Goal: Task Accomplishment & Management: Complete application form

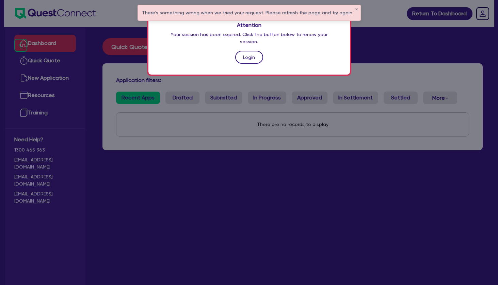
click at [251, 51] on link "Login" at bounding box center [249, 57] width 28 height 13
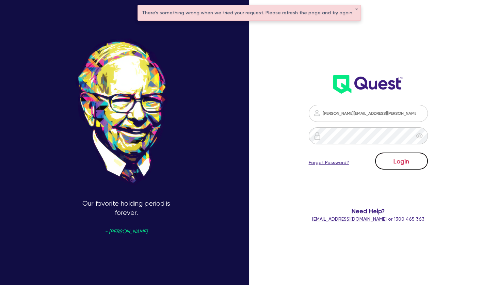
click at [394, 159] on button "Login" at bounding box center [401, 160] width 53 height 17
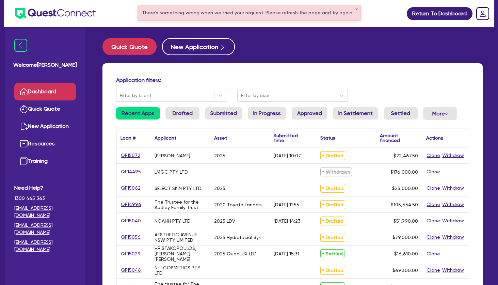
click at [209, 79] on h4 "Application filters:" at bounding box center [292, 80] width 353 height 6
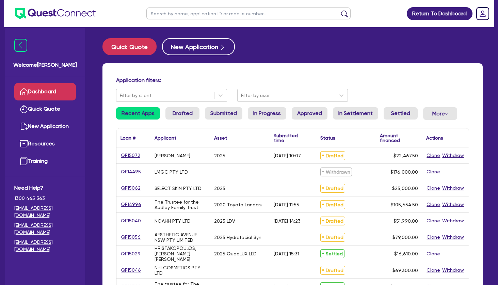
click at [247, 61] on div "Quick Quote New Application Application filters: Filter by client Filter by use…" at bounding box center [292, 277] width 400 height 478
click at [312, 66] on div "Application filters: Filter by client Filter by user Recent Apps Drafted Submit…" at bounding box center [292, 285] width 380 height 445
click at [178, 16] on input "text" at bounding box center [248, 13] width 204 height 12
type input "jaklina"
click at [339, 10] on button "submit" at bounding box center [344, 15] width 11 height 10
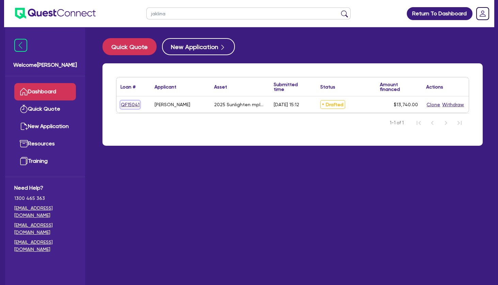
click at [133, 103] on link "QF15041" at bounding box center [129, 105] width 19 height 8
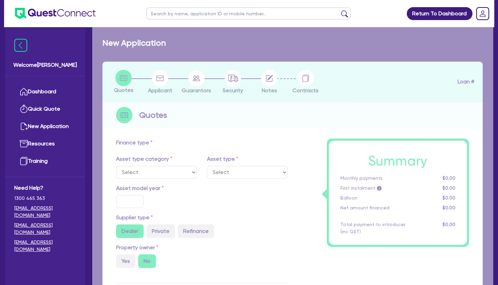
select select "TERTIARY_ASSETS"
type input "2025"
radio input "true"
type input "13,740"
type input "5"
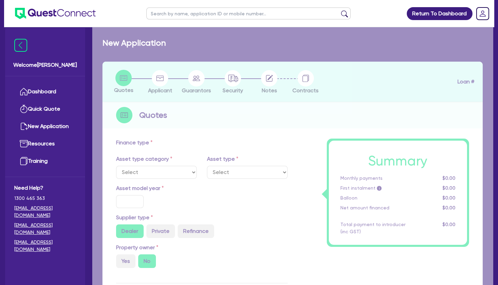
type input "687"
type input "10.5"
type input "350"
select select "BEAUTY_EQUIPMENT"
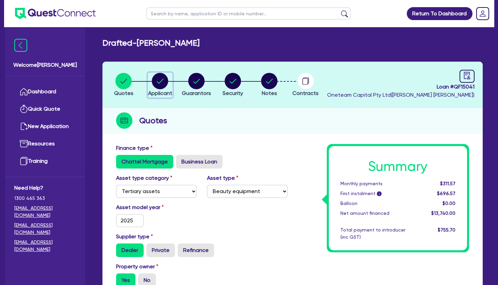
click at [157, 84] on circle "button" at bounding box center [160, 81] width 16 height 16
select select "SOLE_TRADER"
select select "HEALTH_BEAUTY"
select select "HAIR_BEAUTY_SALONS"
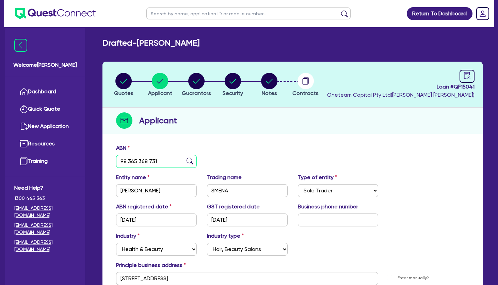
click at [149, 161] on input "98 365 368 731" at bounding box center [156, 161] width 81 height 13
click at [468, 77] on icon "audit" at bounding box center [466, 75] width 7 height 7
select select "DRAFTED_AMENDED"
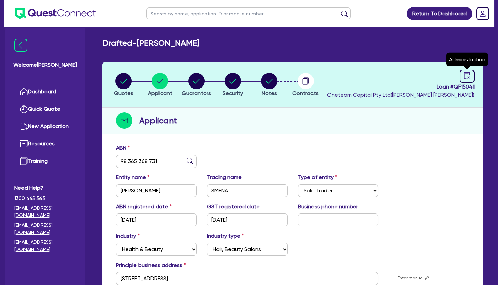
select select "Other"
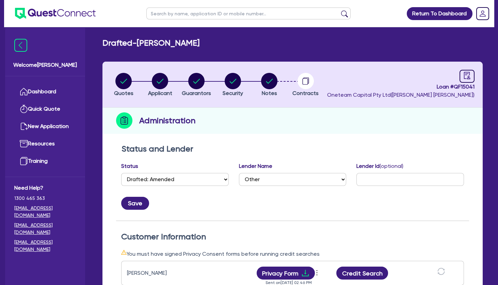
scroll to position [184, 0]
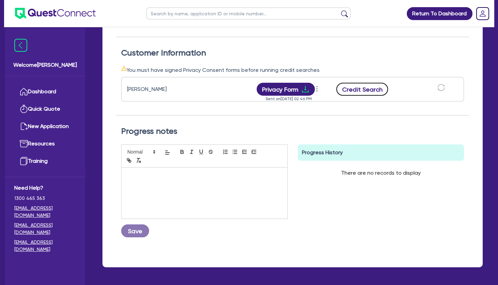
click at [363, 92] on button "Credit Search" at bounding box center [362, 89] width 52 height 13
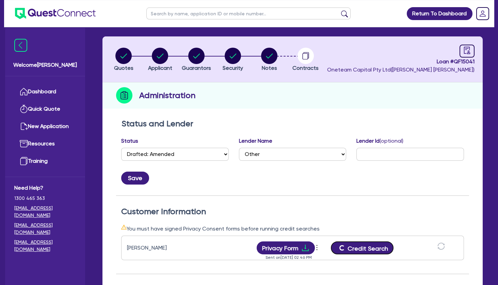
scroll to position [0, 0]
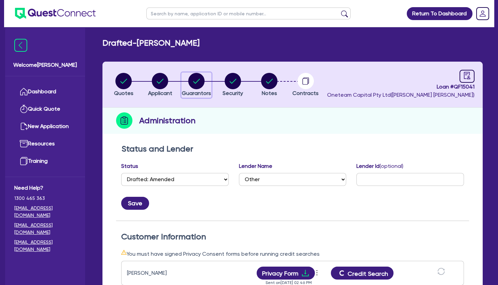
click at [199, 80] on icon "button" at bounding box center [196, 81] width 7 height 5
select select "MRS"
select select "VIC"
select select "SINGLE"
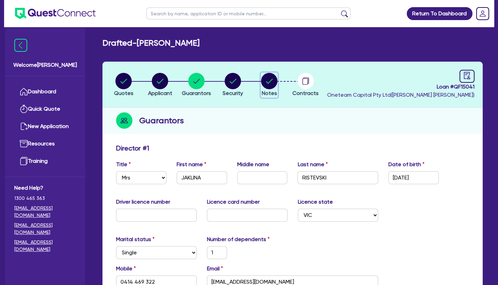
click at [272, 83] on circle "button" at bounding box center [269, 81] width 16 height 16
select select "Other"
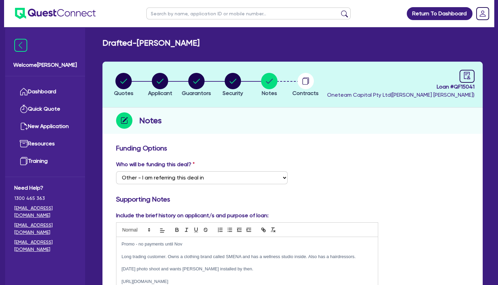
click at [210, 249] on p at bounding box center [246, 250] width 251 height 6
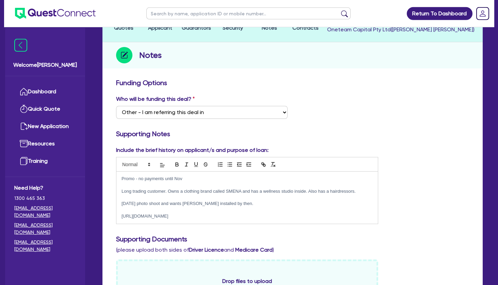
scroll to position [110, 0]
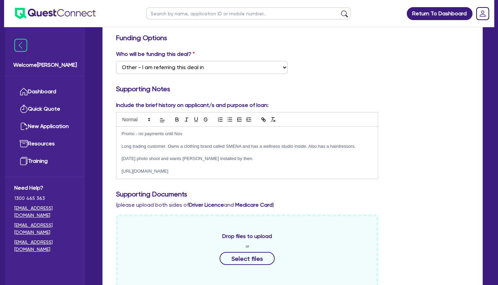
click at [183, 165] on p at bounding box center [246, 165] width 251 height 6
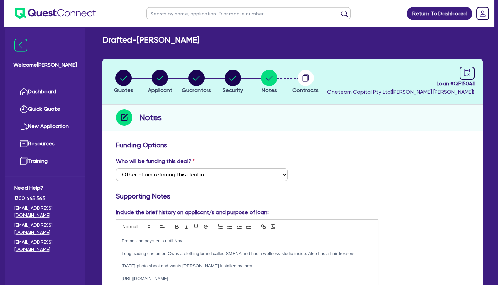
scroll to position [0, 0]
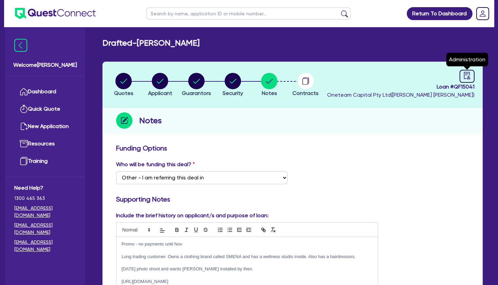
drag, startPoint x: 466, startPoint y: 73, endPoint x: 428, endPoint y: 88, distance: 40.6
click at [466, 74] on icon "audit" at bounding box center [466, 75] width 7 height 7
select select "DRAFTED_AMENDED"
select select "Other"
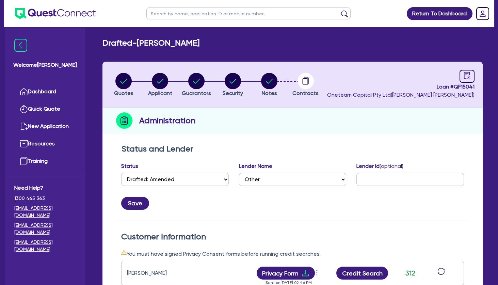
scroll to position [110, 0]
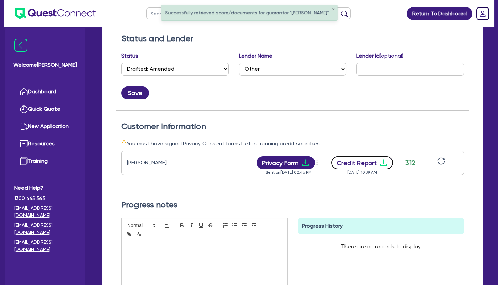
click at [381, 165] on icon "download" at bounding box center [383, 163] width 7 height 6
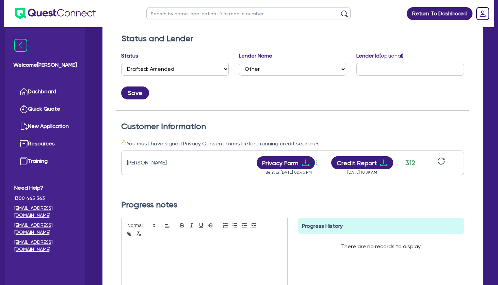
click at [270, 107] on div "Status and Lender Status Select Quoted Drafted: New Drafted: Amended Submitted:…" at bounding box center [292, 72] width 353 height 77
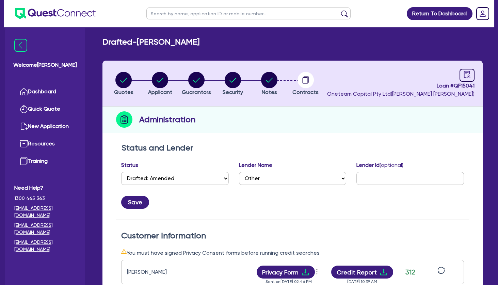
scroll to position [0, 0]
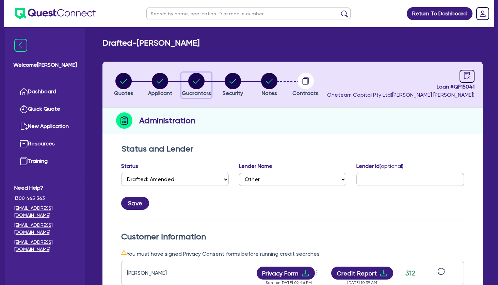
click at [194, 80] on circle "button" at bounding box center [196, 81] width 16 height 16
select select "MRS"
select select "VIC"
select select "SINGLE"
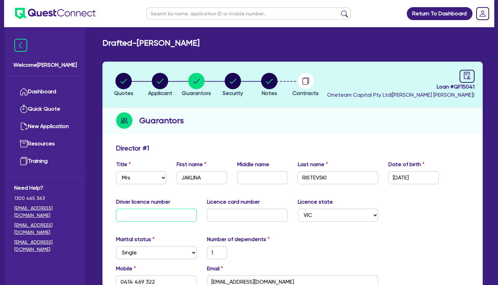
click at [155, 211] on input "text" at bounding box center [156, 215] width 81 height 13
type input "0"
type input "1"
type input "0414 469 322"
type input "05"
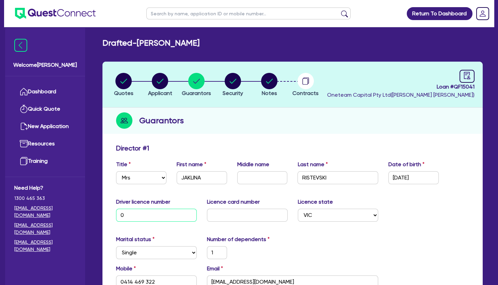
type input "1"
type input "0414 469 322"
type input "051"
type input "1"
type input "0414 469 322"
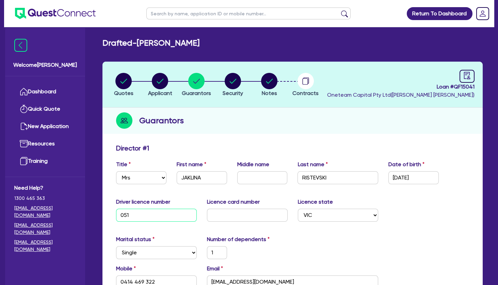
type input "0512"
type input "1"
type input "0414 469 322"
type input "05125"
type input "1"
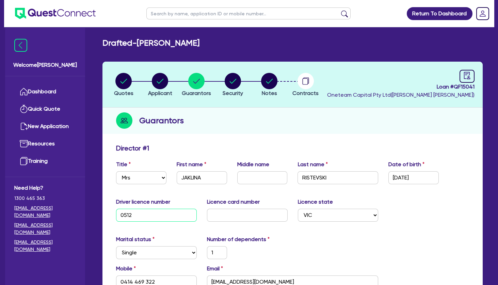
type input "0414 469 322"
type input "051254"
type input "1"
type input "0414 469 322"
type input "0512545"
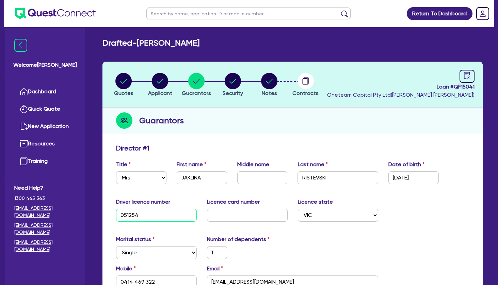
type input "1"
type input "0414 469 322"
type input "05125458"
type input "1"
type input "0414 469 322"
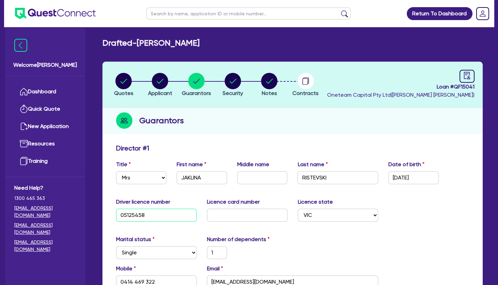
type input "051254588"
type input "1"
type input "0414 469 322"
type input "051254588"
click at [234, 213] on input "text" at bounding box center [247, 215] width 81 height 13
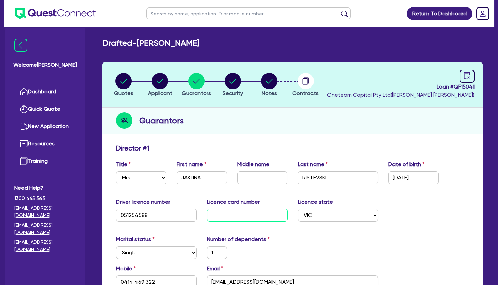
type input "P"
type input "1"
type input "0414 469 322"
type input "P3"
type input "1"
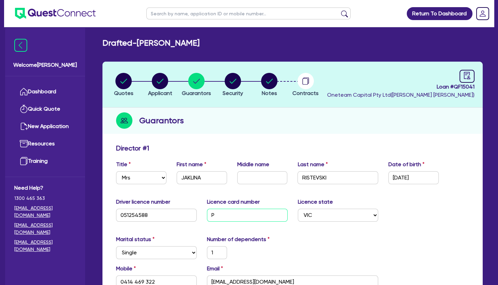
type input "0414 469 322"
type input "P38"
type input "1"
type input "0414 469 322"
type input "P385"
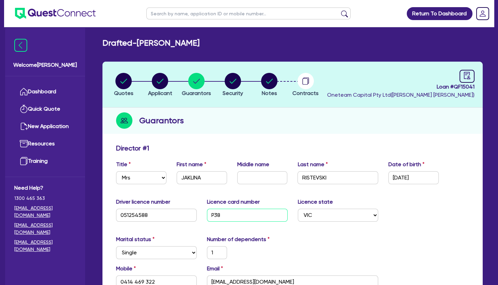
type input "1"
type input "0414 469 322"
type input "P3854"
type input "1"
type input "0414 469 322"
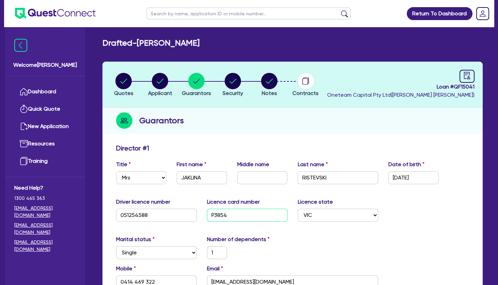
type input "P38548"
type input "1"
type input "0414 469 322"
type input "P385489"
type input "1"
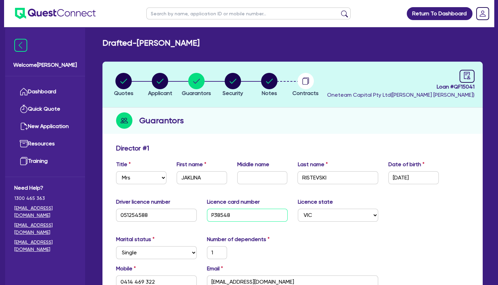
type input "0414 469 322"
type input "P3854897"
type input "1"
type input "0414 469 322"
type input "P3854897"
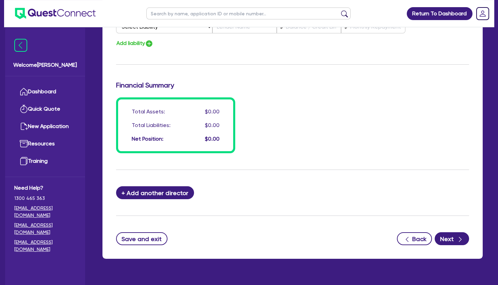
scroll to position [509, 0]
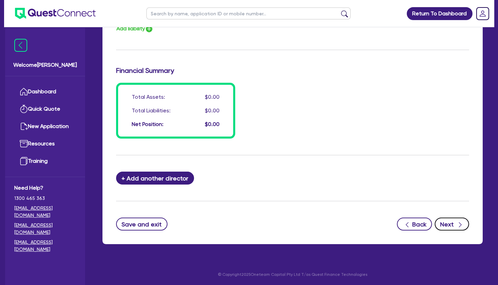
click at [453, 225] on button "Next" at bounding box center [451, 223] width 34 height 13
select select "TERTIARY_ASSETS"
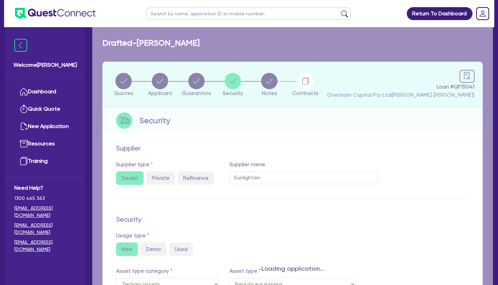
select select "BEAUTY_EQUIPMENT"
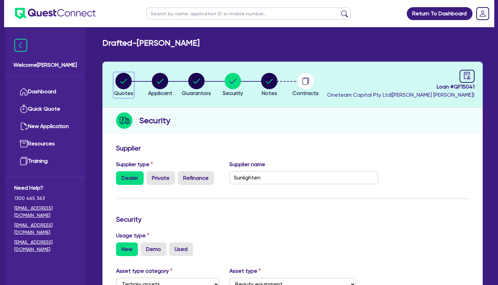
click at [125, 80] on circle "button" at bounding box center [123, 81] width 16 height 16
select select "TERTIARY_ASSETS"
select select "BEAUTY_EQUIPMENT"
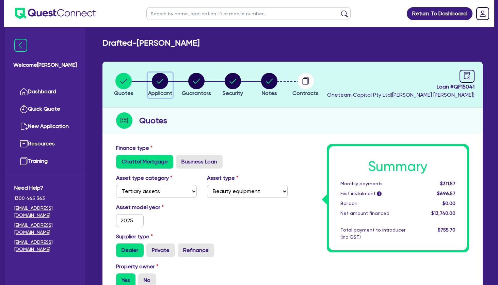
click at [159, 76] on circle "button" at bounding box center [160, 81] width 16 height 16
select select "SOLE_TRADER"
select select "HEALTH_BEAUTY"
select select "HAIR_BEAUTY_SALONS"
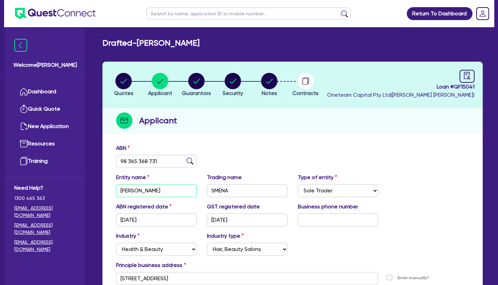
drag, startPoint x: 173, startPoint y: 191, endPoint x: 113, endPoint y: 187, distance: 60.7
click at [116, 187] on input "[PERSON_NAME]" at bounding box center [156, 190] width 81 height 13
click at [268, 81] on circle "button" at bounding box center [269, 81] width 16 height 16
select select "Other"
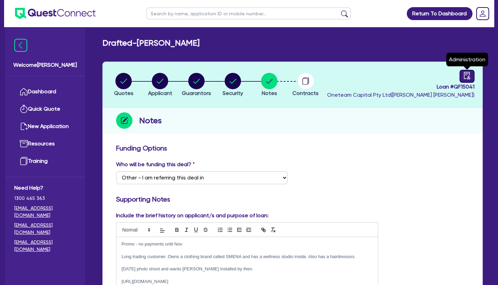
click at [464, 75] on icon "audit" at bounding box center [466, 75] width 7 height 7
select select "DRAFTED_AMENDED"
select select "Other"
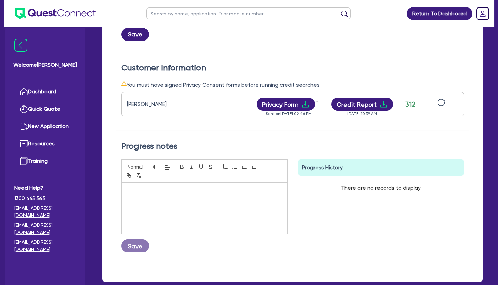
scroll to position [184, 0]
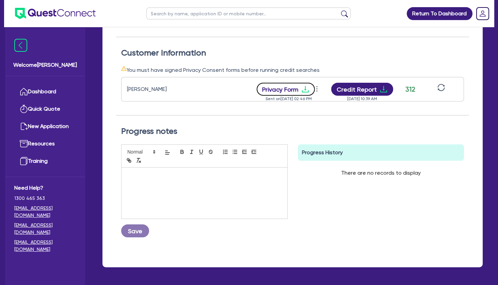
click at [306, 90] on icon "download" at bounding box center [305, 89] width 8 height 8
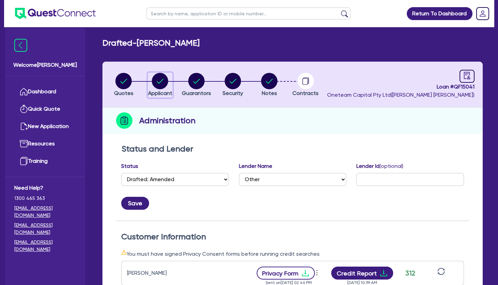
click at [159, 85] on circle "button" at bounding box center [160, 81] width 16 height 16
select select "SOLE_TRADER"
select select "HEALTH_BEAUTY"
select select "HAIR_BEAUTY_SALONS"
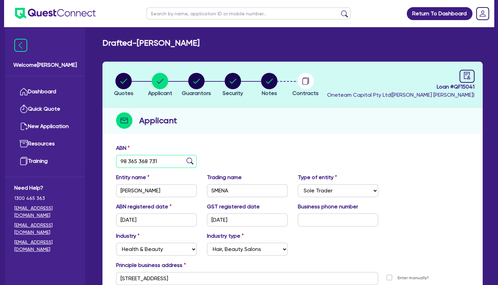
drag, startPoint x: 156, startPoint y: 161, endPoint x: 80, endPoint y: 153, distance: 76.9
click at [116, 155] on input "98 365 368 731" at bounding box center [156, 161] width 81 height 13
click at [248, 132] on div "Applicant" at bounding box center [292, 121] width 380 height 26
click at [202, 83] on circle "button" at bounding box center [196, 81] width 16 height 16
select select "MRS"
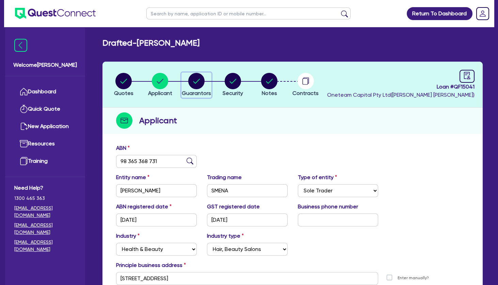
select select "VIC"
select select "SINGLE"
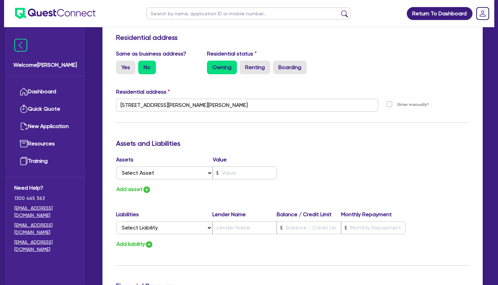
scroll to position [294, 0]
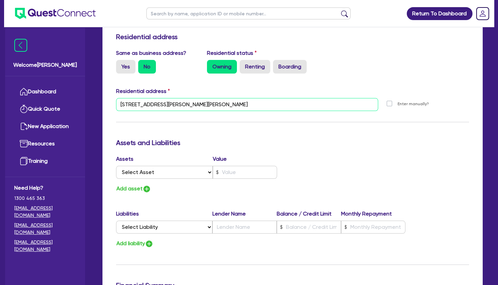
drag, startPoint x: 231, startPoint y: 105, endPoint x: 103, endPoint y: 102, distance: 128.3
click at [103, 102] on div "Update residential status for Director #1 Boarding is only acceptable when the …" at bounding box center [292, 153] width 380 height 612
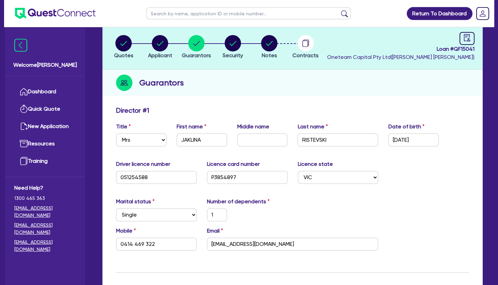
scroll to position [0, 0]
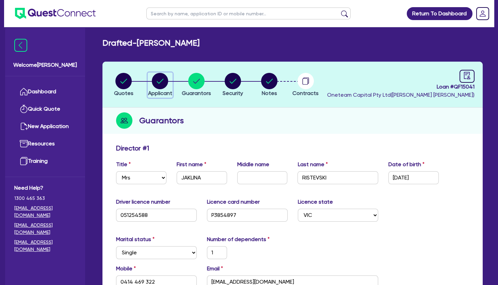
click at [156, 86] on circle "button" at bounding box center [160, 81] width 16 height 16
select select "SOLE_TRADER"
select select "HEALTH_BEAUTY"
select select "HAIR_BEAUTY_SALONS"
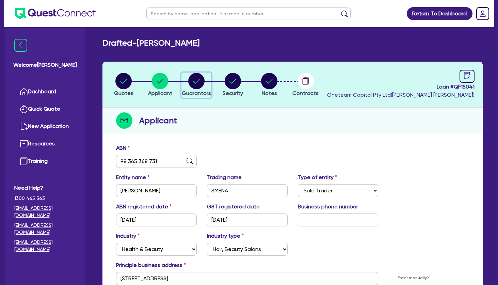
click at [190, 81] on circle "button" at bounding box center [196, 81] width 16 height 16
select select "MRS"
select select "VIC"
select select "SINGLE"
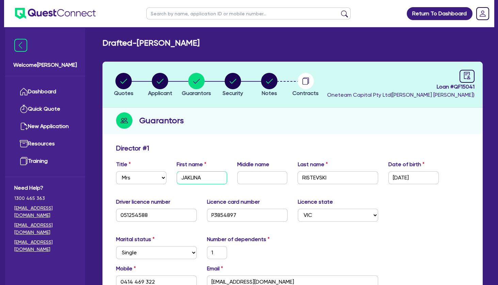
click at [193, 176] on input "JAKLINA" at bounding box center [202, 177] width 50 height 13
click at [313, 179] on input "RISTEVSKI" at bounding box center [337, 177] width 81 height 13
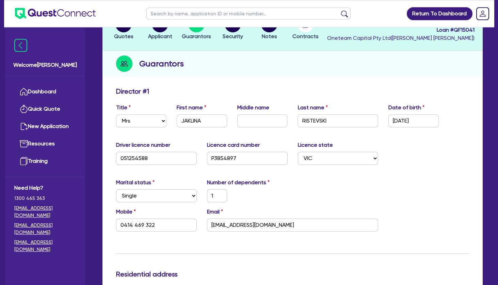
scroll to position [110, 0]
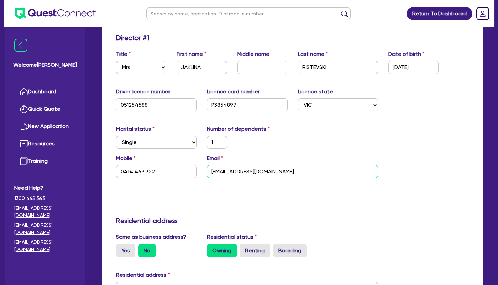
click at [228, 172] on input "[EMAIL_ADDRESS][DOMAIN_NAME]" at bounding box center [292, 171] width 171 height 13
click at [143, 167] on input "0414 469 322" at bounding box center [156, 171] width 81 height 13
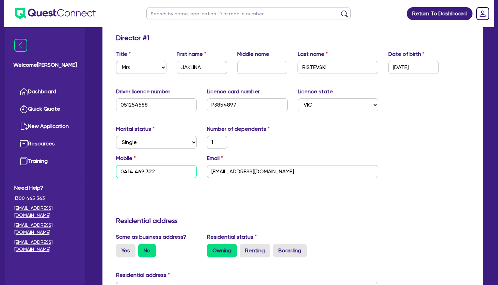
click at [141, 169] on input "0414 469 322" at bounding box center [156, 171] width 81 height 13
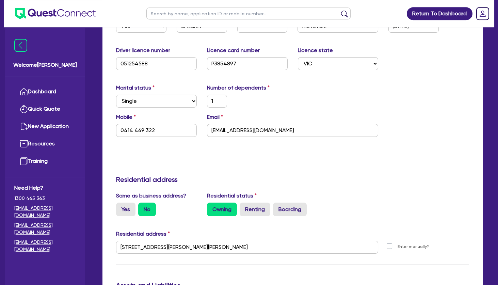
scroll to position [220, 0]
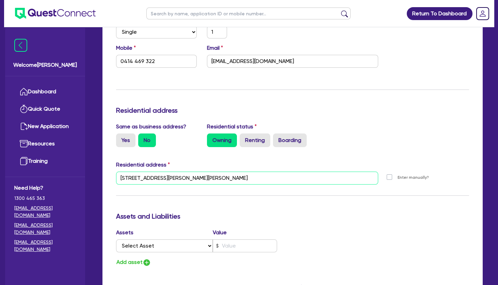
click at [186, 178] on input "[STREET_ADDRESS][PERSON_NAME][PERSON_NAME]" at bounding box center [247, 177] width 262 height 13
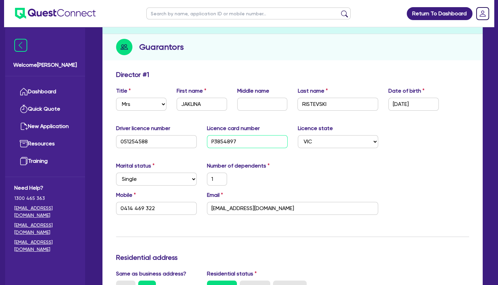
click at [231, 136] on input "P3854897" at bounding box center [247, 141] width 81 height 13
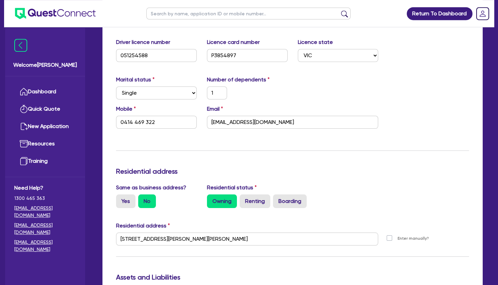
scroll to position [184, 0]
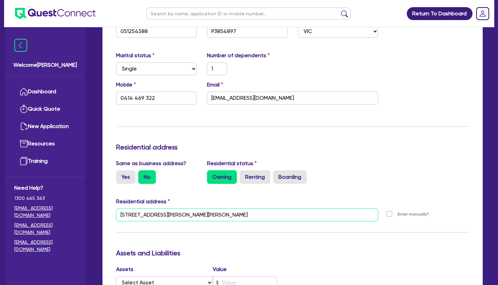
click at [199, 213] on input "[STREET_ADDRESS][PERSON_NAME][PERSON_NAME]" at bounding box center [247, 214] width 262 height 13
click at [200, 216] on input "[STREET_ADDRESS][PERSON_NAME][PERSON_NAME]" at bounding box center [247, 214] width 262 height 13
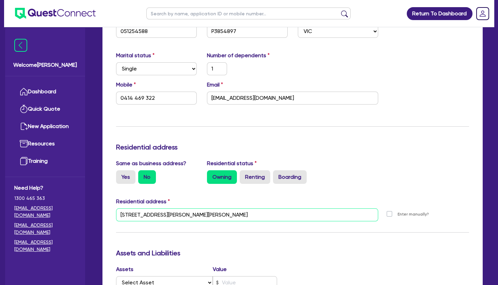
click at [200, 216] on input "[STREET_ADDRESS][PERSON_NAME][PERSON_NAME]" at bounding box center [247, 214] width 262 height 13
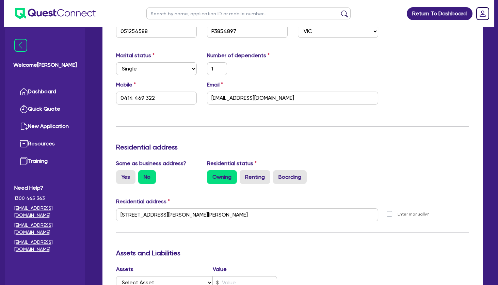
click at [309, 111] on div "Update residential status for Director #1 Boarding is only acceptable when the …" at bounding box center [292, 211] width 353 height 503
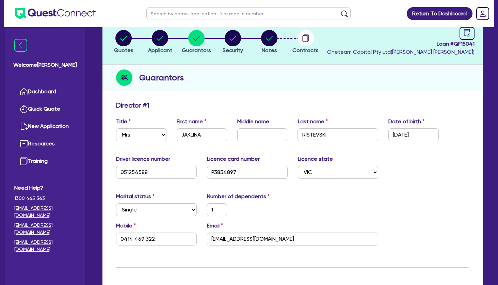
scroll to position [110, 0]
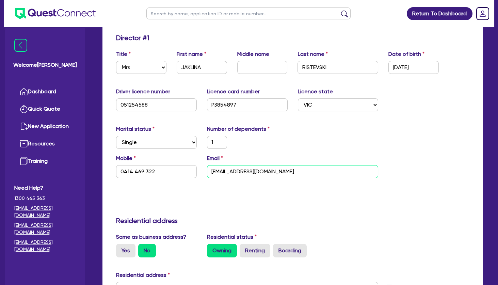
click at [235, 171] on input "[EMAIL_ADDRESS][DOMAIN_NAME]" at bounding box center [292, 171] width 171 height 13
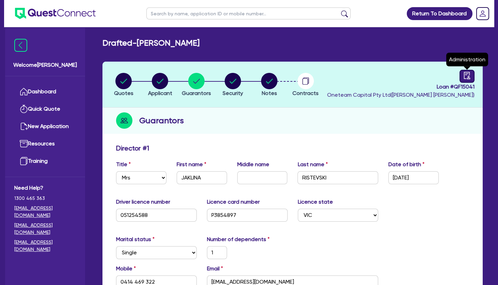
click at [464, 72] on icon "audit" at bounding box center [467, 75] width 6 height 7
select select "DRAFTED_AMENDED"
select select "Other"
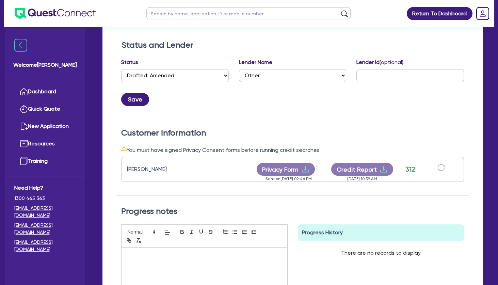
scroll to position [147, 0]
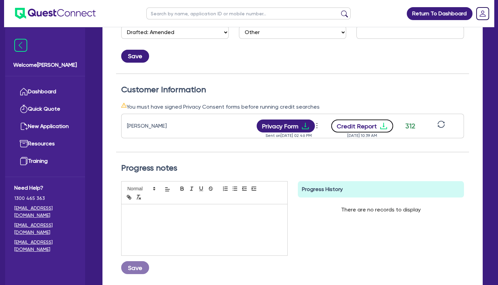
click at [385, 128] on icon "download" at bounding box center [383, 126] width 7 height 6
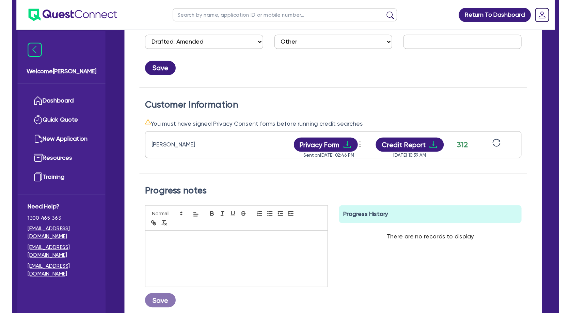
scroll to position [0, 0]
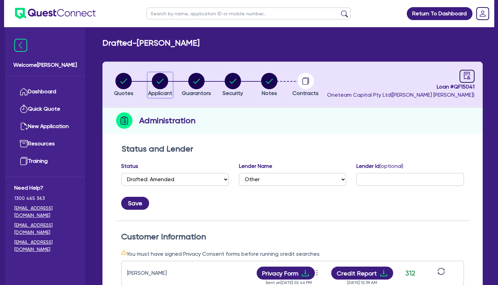
click at [159, 81] on circle "button" at bounding box center [160, 81] width 16 height 16
select select "SOLE_TRADER"
select select "HEALTH_BEAUTY"
select select "HAIR_BEAUTY_SALONS"
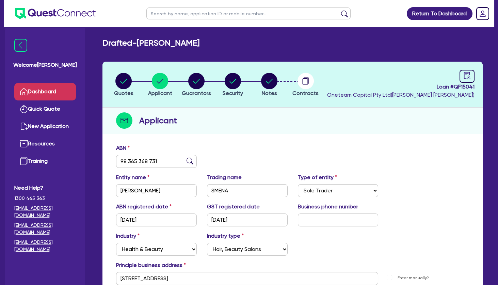
click at [49, 94] on link "Dashboard" at bounding box center [45, 91] width 62 height 17
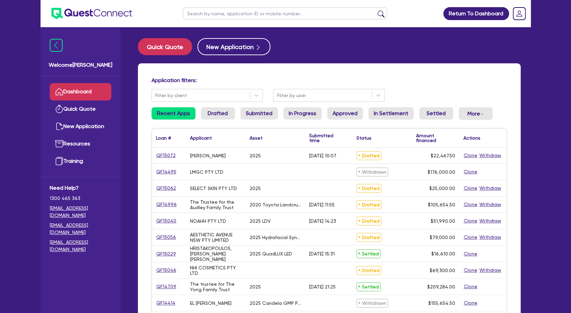
click at [410, 69] on div "Application filters: Filter by client Filter by user Recent Apps Drafted Submit…" at bounding box center [329, 285] width 382 height 445
click at [417, 84] on div "Application filters:" at bounding box center [328, 81] width 365 height 9
click at [271, 12] on input "text" at bounding box center [285, 13] width 204 height 12
click at [375, 10] on button "submit" at bounding box center [380, 15] width 11 height 10
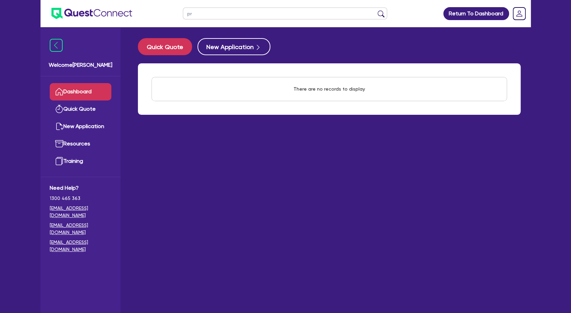
click at [375, 10] on button "submit" at bounding box center [380, 15] width 11 height 10
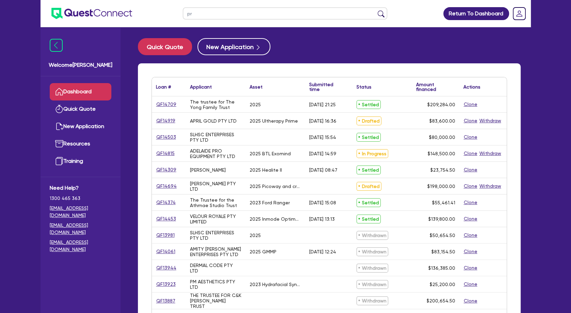
drag, startPoint x: 228, startPoint y: 172, endPoint x: 191, endPoint y: 170, distance: 37.1
click at [191, 170] on div "[PERSON_NAME]" at bounding box center [216, 170] width 60 height 16
copy div "[PERSON_NAME]"
drag, startPoint x: 208, startPoint y: 18, endPoint x: 183, endPoint y: 15, distance: 25.1
click at [183, 15] on input "pr" at bounding box center [285, 13] width 204 height 12
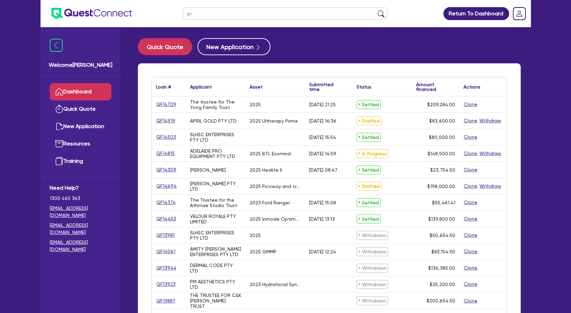
paste input "[PERSON_NAME]"
type input "[PERSON_NAME]"
click at [375, 10] on button "submit" at bounding box center [380, 15] width 11 height 10
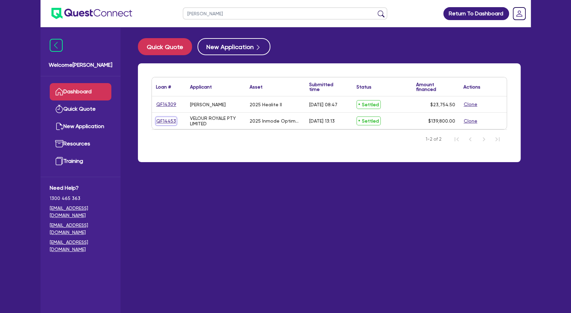
click at [169, 120] on link "QF14453" at bounding box center [166, 121] width 20 height 8
select select "TERTIARY_ASSETS"
select select "BEAUTY_EQUIPMENT"
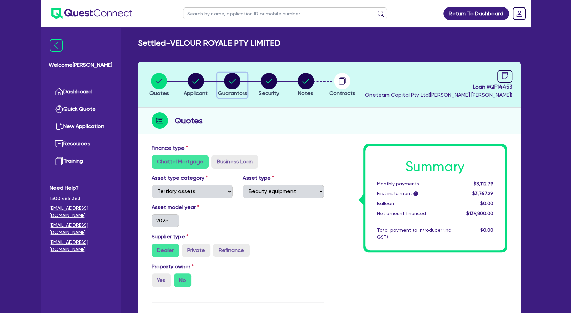
click at [228, 82] on circle "button" at bounding box center [232, 81] width 16 height 16
select select "MR"
select select "VIC"
select select "DE_FACTO"
select select "PROPERTY"
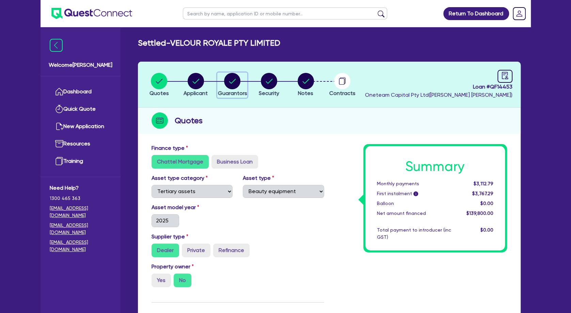
select select "INVESTMENT_PROPERTY"
select select "VEHICLE"
select select "CASH"
select select "VEHICLE"
select select "HOUSEHOLD_PERSONAL"
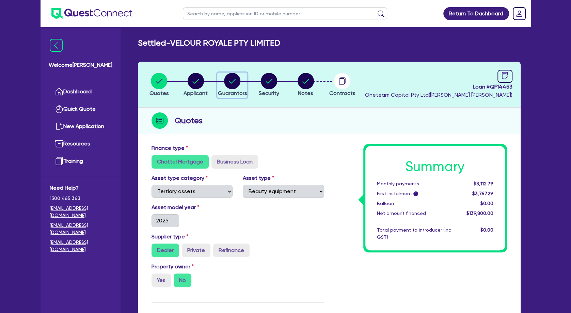
select select "OTHER"
select select "MORTGAGE"
select select "MRS"
select select "VIC"
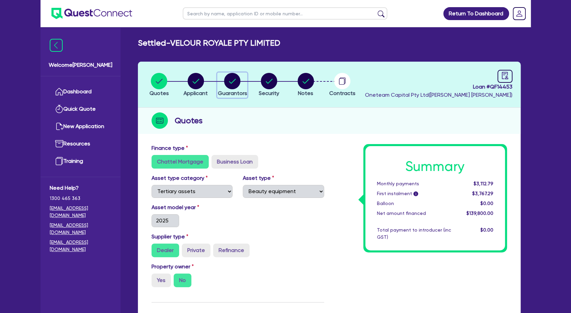
select select "DE_FACTO"
select select "OTHER"
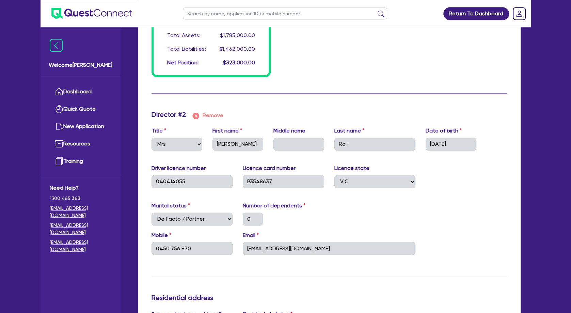
scroll to position [735, 0]
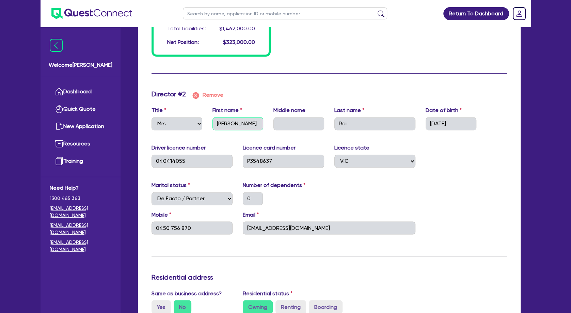
click at [229, 124] on input "[PERSON_NAME]" at bounding box center [237, 123] width 51 height 13
click at [343, 121] on input "Rai" at bounding box center [374, 123] width 81 height 13
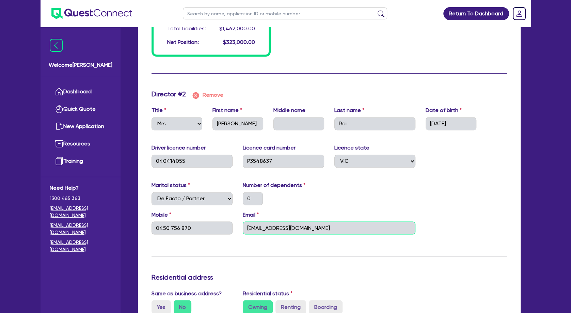
click at [277, 230] on input "[EMAIL_ADDRESS][DOMAIN_NAME]" at bounding box center [329, 227] width 172 height 13
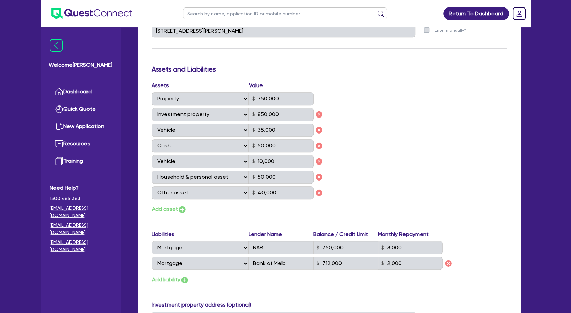
scroll to position [220, 0]
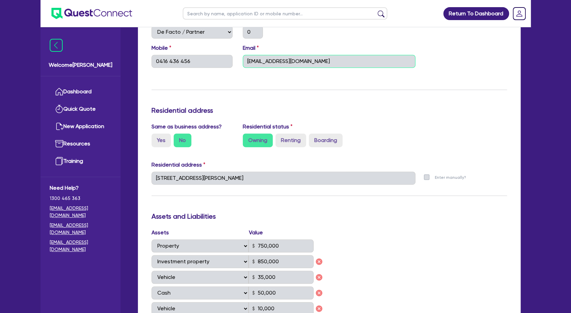
click at [283, 61] on input "[EMAIL_ADDRESS][DOMAIN_NAME]" at bounding box center [329, 61] width 172 height 13
click at [258, 97] on div "Update residential status for Director #1 Boarding is only acceptable when the …" at bounding box center [328, 246] width 355 height 647
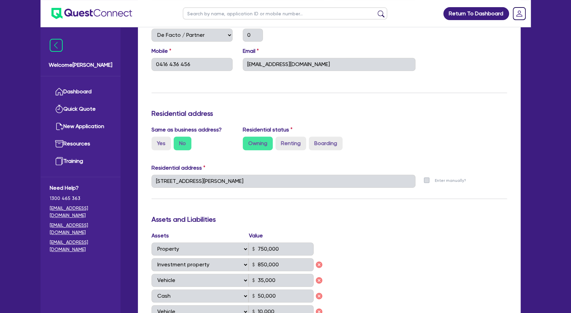
scroll to position [0, 0]
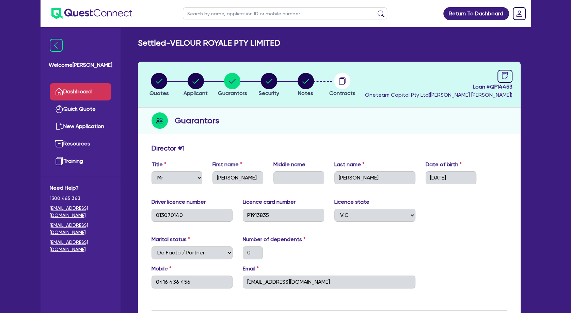
click at [80, 89] on link "Dashboard" at bounding box center [81, 91] width 62 height 17
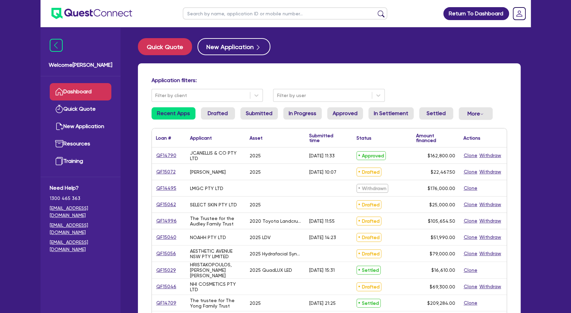
click at [250, 13] on input "text" at bounding box center [285, 13] width 204 height 12
type input "[PERSON_NAME]"
click at [375, 10] on button "submit" at bounding box center [380, 15] width 11 height 10
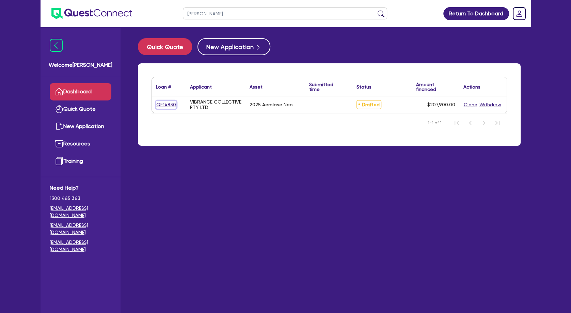
click at [169, 104] on link "QF14830" at bounding box center [166, 105] width 20 height 8
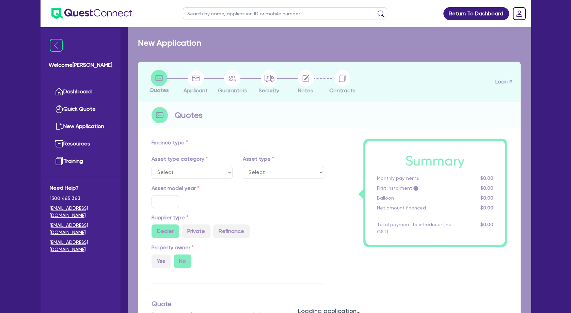
select select "TERTIARY_ASSETS"
type input "2025"
radio input "true"
type input "207,900"
type input "4"
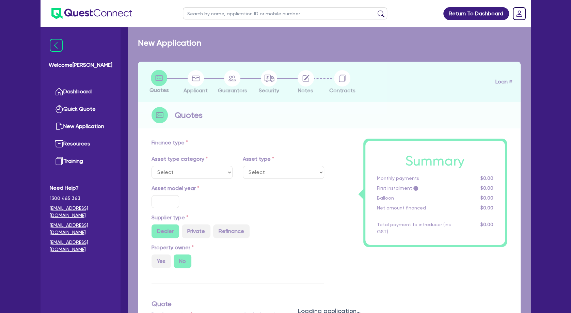
type input "8,316"
type input "7.49"
select select "BEAUTY_EQUIPMENT"
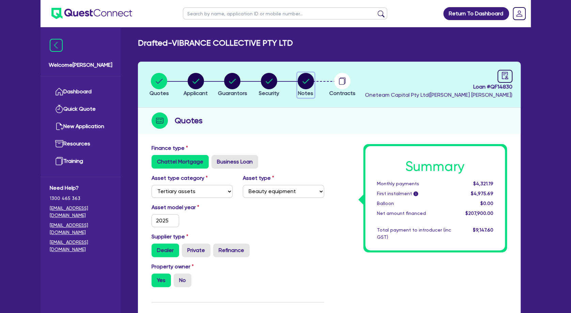
click at [303, 84] on circle "button" at bounding box center [305, 81] width 16 height 16
select select "Other"
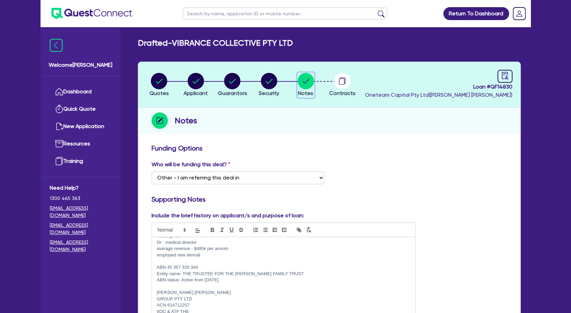
scroll to position [59, 0]
drag, startPoint x: 217, startPoint y: 275, endPoint x: 157, endPoint y: 268, distance: 60.3
click at [157, 268] on div "Angle - $250k Westpac - ? held in a trust [PERSON_NAME] eildon pty ltd - 149 96…" at bounding box center [283, 279] width 263 height 85
click at [309, 130] on div "Notes" at bounding box center [329, 121] width 382 height 26
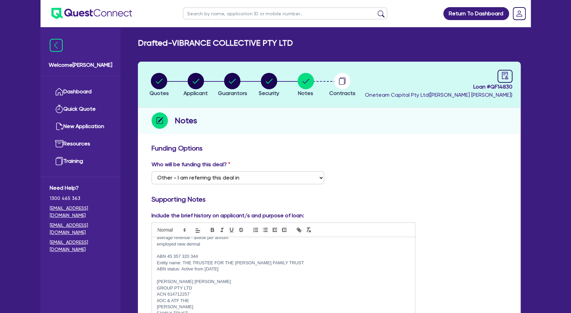
scroll to position [74, 0]
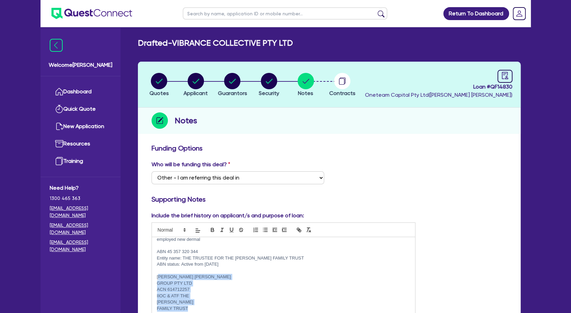
drag, startPoint x: 187, startPoint y: 297, endPoint x: 160, endPoint y: 276, distance: 34.5
click at [160, 276] on div "Angle - $250k Westpac - ? held in a trust [PERSON_NAME] eildon pty ltd - 149 96…" at bounding box center [283, 279] width 263 height 85
click at [160, 276] on p "[PERSON_NAME] [PERSON_NAME]" at bounding box center [283, 277] width 253 height 6
drag, startPoint x: 190, startPoint y: 283, endPoint x: 156, endPoint y: 280, distance: 33.9
click at [156, 280] on div "Angle - $250k Westpac - ? held in a trust [PERSON_NAME] eildon pty ltd - 149 96…" at bounding box center [283, 279] width 263 height 85
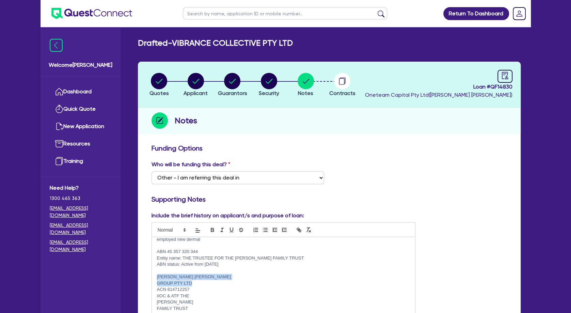
copy div "[PERSON_NAME] [PERSON_NAME] GROUP PTY LTD"
click at [252, 284] on p "ACN 614712257" at bounding box center [283, 289] width 253 height 6
click at [233, 87] on circle "button" at bounding box center [232, 81] width 16 height 16
select select "DR"
select select "VIC"
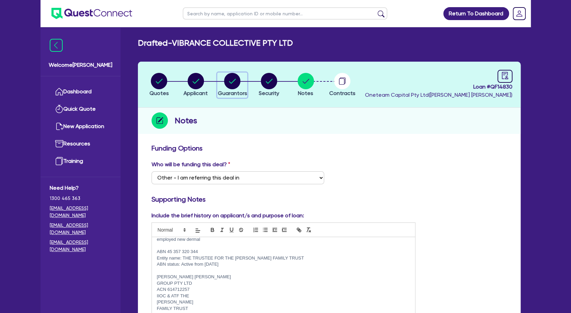
select select "SINGLE"
select select "INVESTMENT_PROPERTY"
select select "CASH"
select select "VEHICLE"
select select "OTHER"
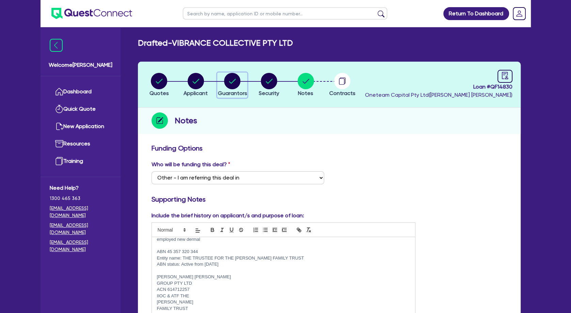
select select "OTHER"
select select "INVESTMENT_PROPERTY_LOAN"
select select "EQUIPMENT_LOAN"
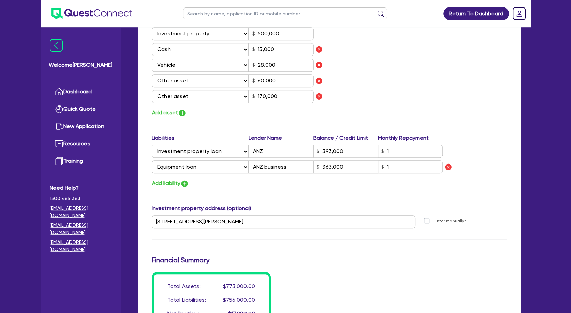
scroll to position [441, 0]
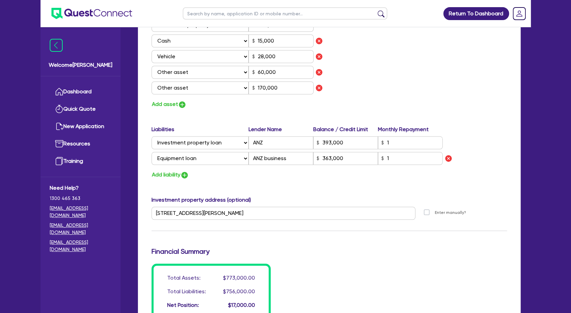
click at [288, 175] on div "Add liability" at bounding box center [328, 174] width 365 height 9
click at [268, 186] on div "Update residential status for Director #1 Boarding is only acceptable when the …" at bounding box center [328, 11] width 355 height 616
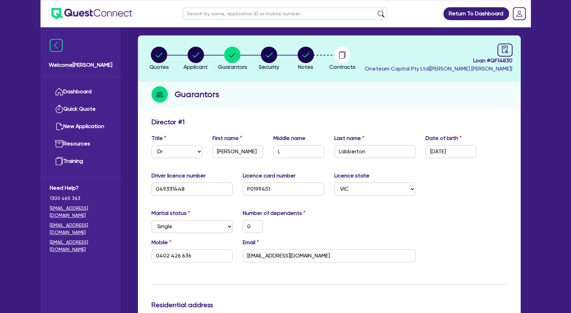
scroll to position [0, 0]
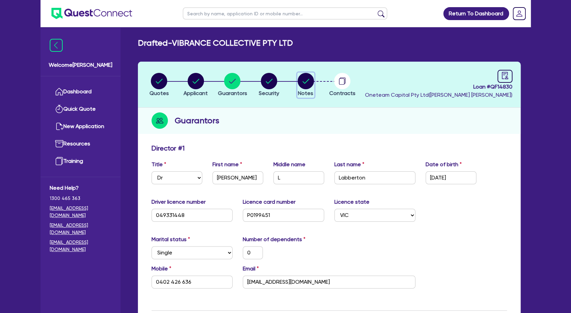
click at [312, 80] on circle "button" at bounding box center [305, 81] width 16 height 16
select select "Other"
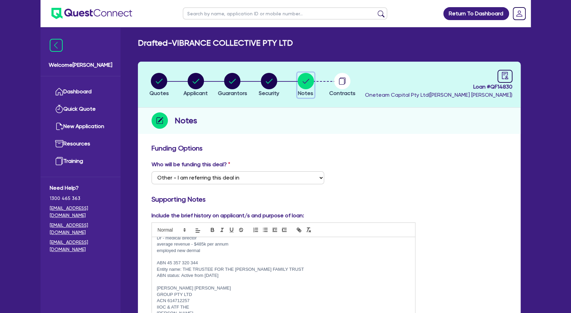
scroll to position [74, 0]
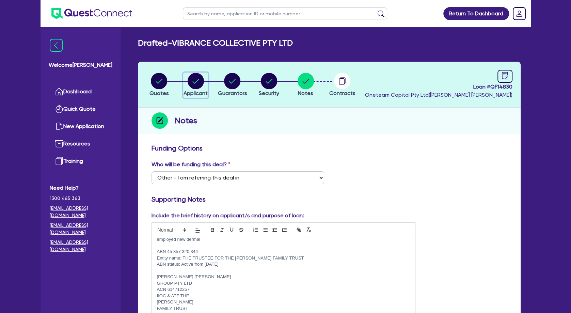
click at [202, 85] on circle "button" at bounding box center [195, 81] width 16 height 16
select select "COMPANY"
select select "HEALTH_BEAUTY"
select select "HAIR_BEAUTY_SALONS"
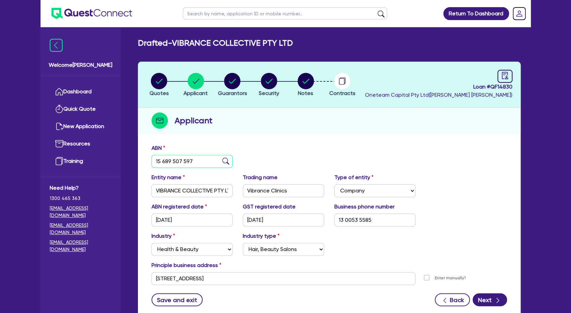
drag, startPoint x: 197, startPoint y: 161, endPoint x: 153, endPoint y: 161, distance: 43.9
click at [153, 161] on input "15 689 507 597" at bounding box center [191, 161] width 81 height 13
click at [233, 80] on circle "button" at bounding box center [232, 81] width 16 height 16
select select "DR"
select select "VIC"
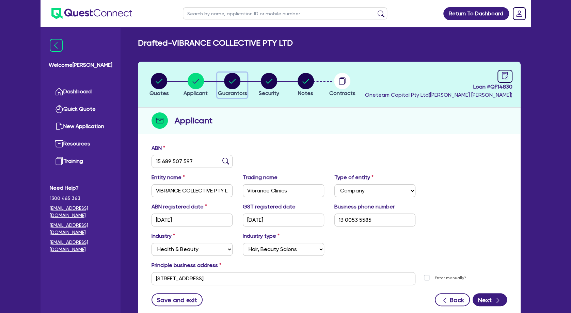
select select "SINGLE"
select select "INVESTMENT_PROPERTY"
select select "CASH"
select select "VEHICLE"
select select "OTHER"
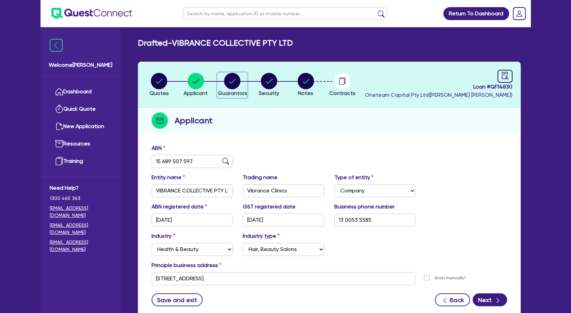
select select "OTHER"
select select "INVESTMENT_PROPERTY_LOAN"
select select "EQUIPMENT_LOAN"
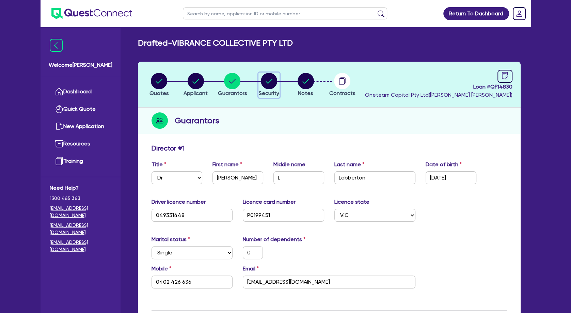
click at [266, 76] on circle "button" at bounding box center [269, 81] width 16 height 16
select select "TERTIARY_ASSETS"
select select "BEAUTY_EQUIPMENT"
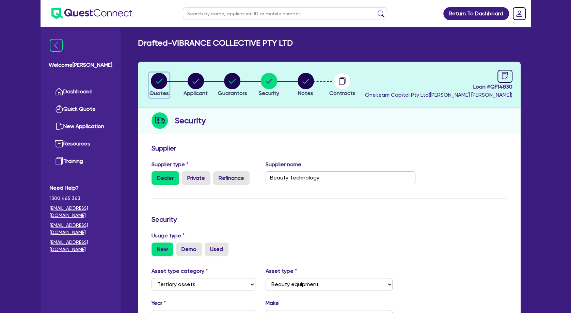
click at [158, 81] on circle "button" at bounding box center [159, 81] width 16 height 16
select select "TERTIARY_ASSETS"
select select "BEAUTY_EQUIPMENT"
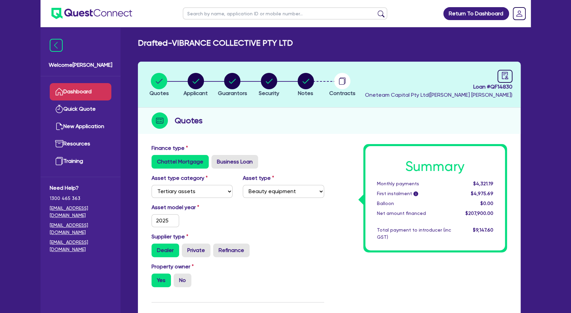
click at [88, 90] on link "Dashboard" at bounding box center [81, 91] width 62 height 17
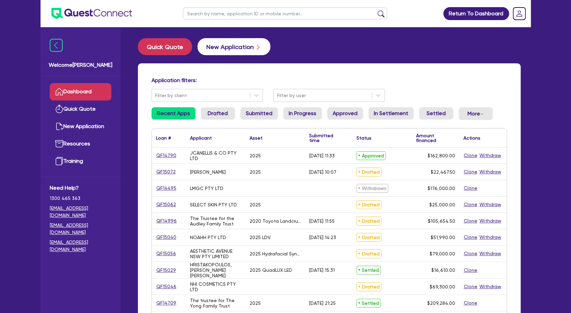
drag, startPoint x: 218, startPoint y: 69, endPoint x: 215, endPoint y: 46, distance: 23.0
click at [218, 68] on div "Application filters: Filter by client Filter by user Recent Apps Drafted Submit…" at bounding box center [329, 285] width 382 height 445
click at [226, 14] on input "text" at bounding box center [285, 13] width 204 height 12
type input "sp beauty"
click at [375, 10] on button "submit" at bounding box center [380, 15] width 11 height 10
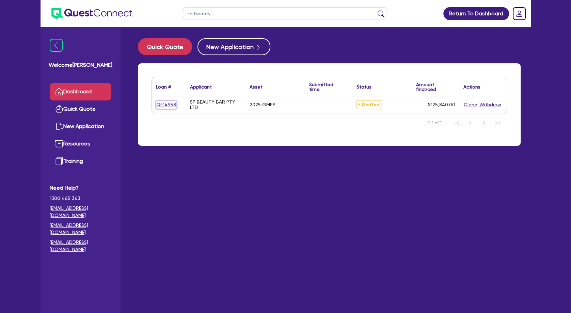
click at [164, 104] on link "QF14958" at bounding box center [166, 105] width 20 height 8
select select "TERTIARY_ASSETS"
select select "BEAUTY_EQUIPMENT"
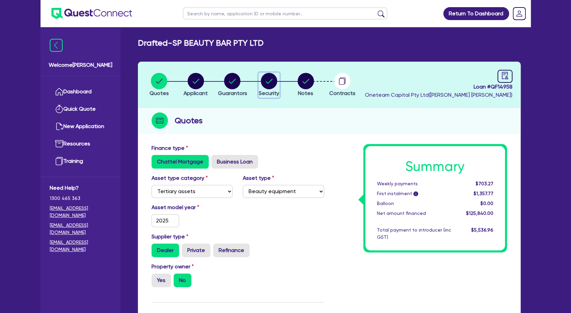
click at [267, 85] on circle "button" at bounding box center [269, 81] width 16 height 16
select select "TERTIARY_ASSETS"
select select "BEAUTY_EQUIPMENT"
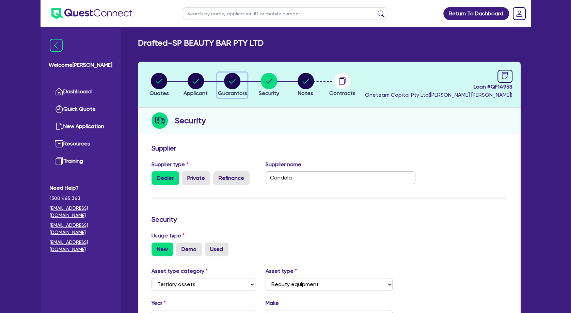
click at [232, 85] on circle "button" at bounding box center [232, 81] width 16 height 16
select select "MRS"
select select "[GEOGRAPHIC_DATA]"
select select "DE_FACTO"
select select "CASH"
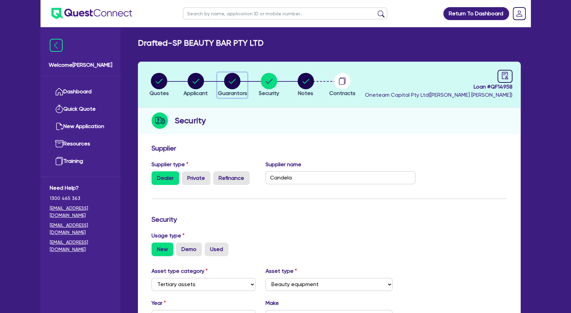
select select "EQUIPMENT"
select select "OTHER"
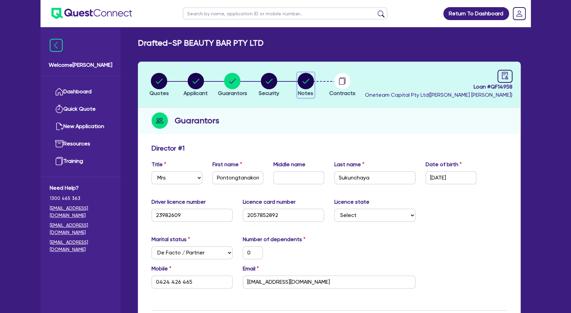
click at [307, 80] on icon "button" at bounding box center [305, 81] width 7 height 5
select select "Other"
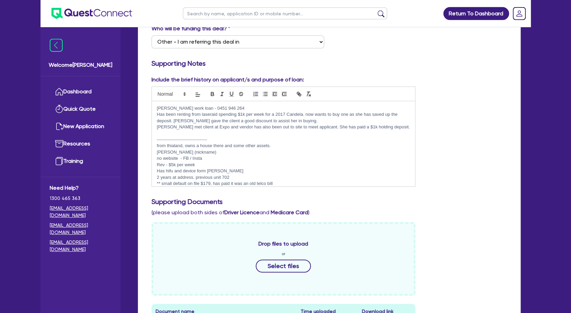
scroll to position [220, 0]
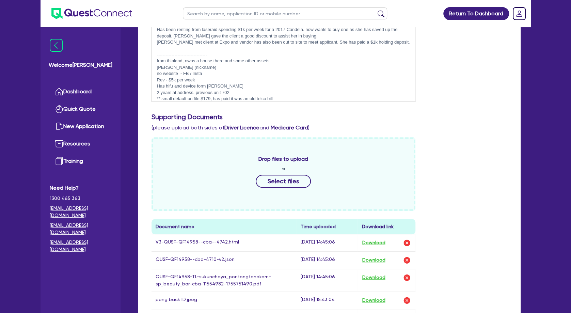
click at [219, 79] on p "Rev - $5k per week" at bounding box center [283, 80] width 253 height 6
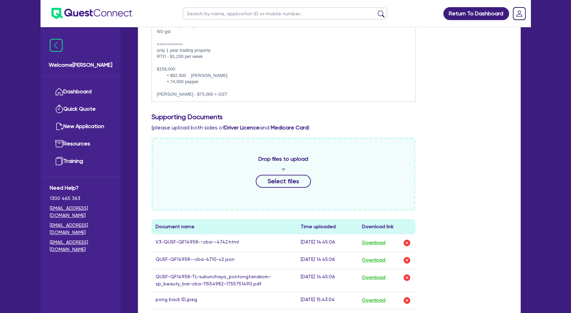
scroll to position [118, 0]
click at [209, 87] on p at bounding box center [283, 88] width 253 height 6
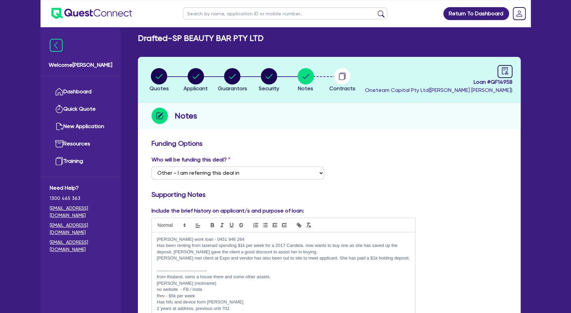
scroll to position [0, 0]
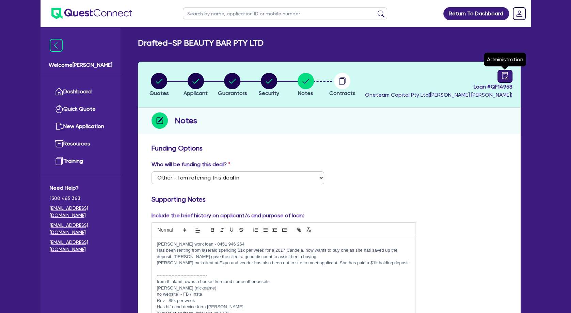
click at [497, 74] on icon "audit" at bounding box center [504, 75] width 7 height 7
select select "DRAFTED_NEW"
select select "Other"
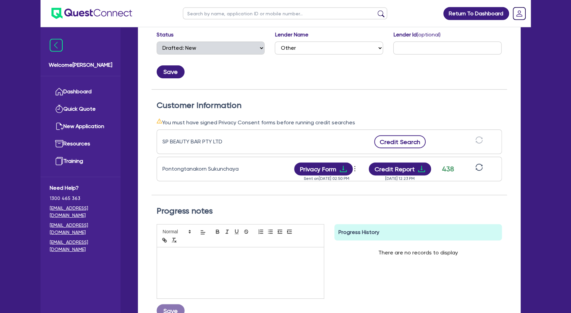
scroll to position [147, 0]
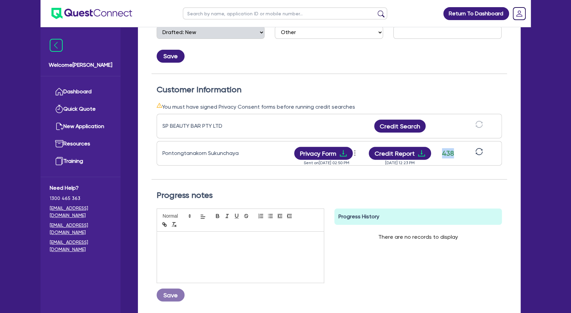
drag, startPoint x: 442, startPoint y: 152, endPoint x: 453, endPoint y: 153, distance: 10.9
click at [453, 153] on div "438" at bounding box center [447, 153] width 17 height 10
drag, startPoint x: 441, startPoint y: 151, endPoint x: 450, endPoint y: 153, distance: 9.0
click at [450, 153] on div "438" at bounding box center [447, 153] width 17 height 10
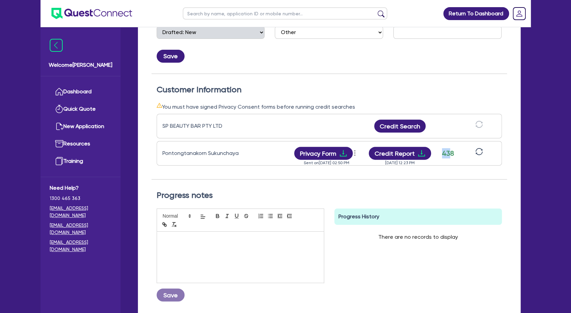
click at [450, 153] on div "438" at bounding box center [447, 153] width 17 height 10
drag, startPoint x: 451, startPoint y: 153, endPoint x: 444, endPoint y: 153, distance: 7.5
click at [444, 153] on div "438" at bounding box center [447, 153] width 17 height 10
drag, startPoint x: 442, startPoint y: 152, endPoint x: 452, endPoint y: 154, distance: 10.5
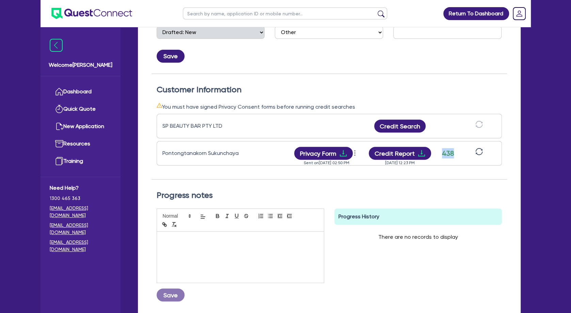
click at [452, 154] on div "438" at bounding box center [447, 153] width 17 height 10
click at [452, 155] on div "438" at bounding box center [447, 153] width 17 height 10
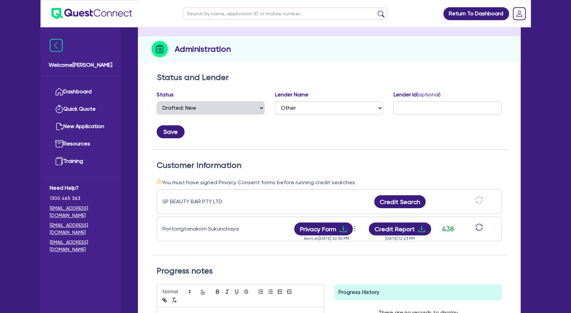
scroll to position [0, 0]
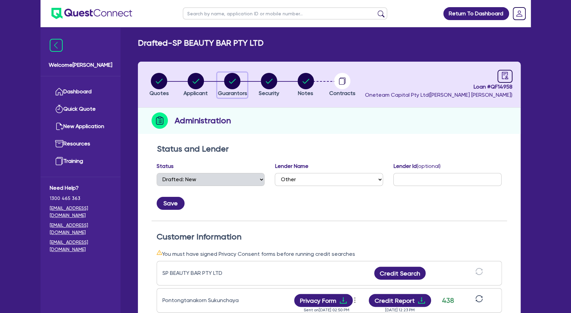
click at [233, 80] on circle "button" at bounding box center [232, 81] width 16 height 16
select select "MRS"
select select "[GEOGRAPHIC_DATA]"
select select "DE_FACTO"
select select "CASH"
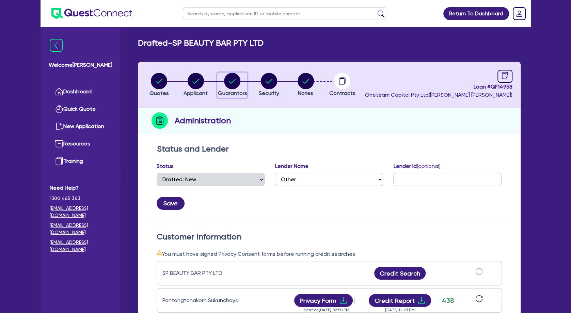
select select "EQUIPMENT"
select select "OTHER"
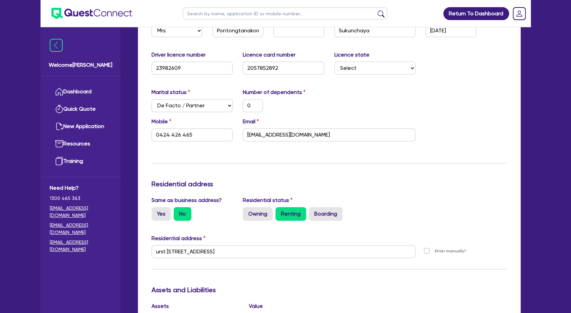
scroll to position [220, 0]
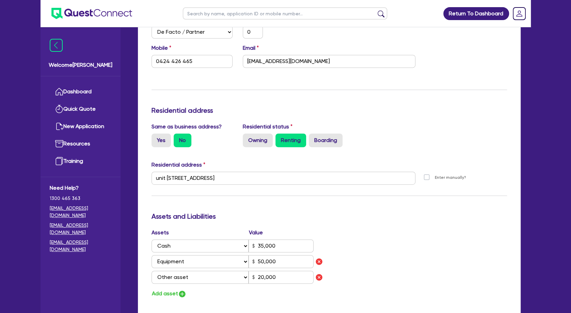
click at [282, 105] on div "Update residential status for Director #1 Boarding is only acceptable when the …" at bounding box center [328, 190] width 355 height 534
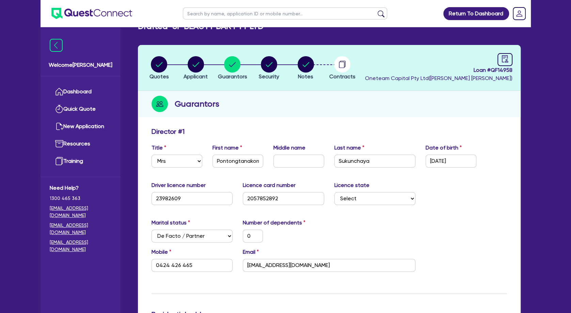
scroll to position [0, 0]
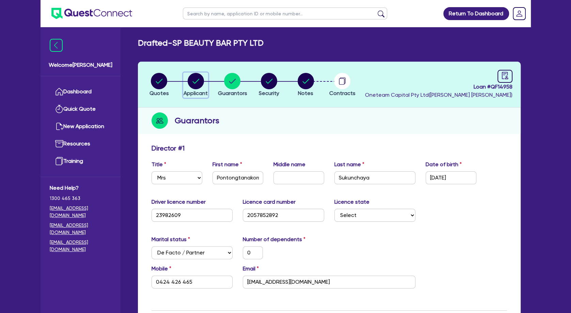
click at [196, 79] on circle "button" at bounding box center [195, 81] width 16 height 16
select select "COMPANY"
select select "HEALTH_BEAUTY"
select select "HAIR_BEAUTY_SALONS"
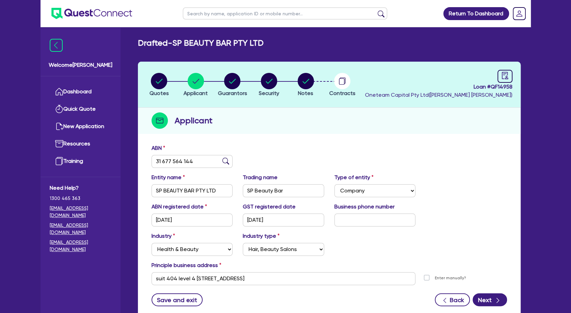
click at [208, 17] on input "text" at bounding box center [285, 13] width 204 height 12
type input "[PERSON_NAME]"
click button "submit" at bounding box center [380, 15] width 11 height 10
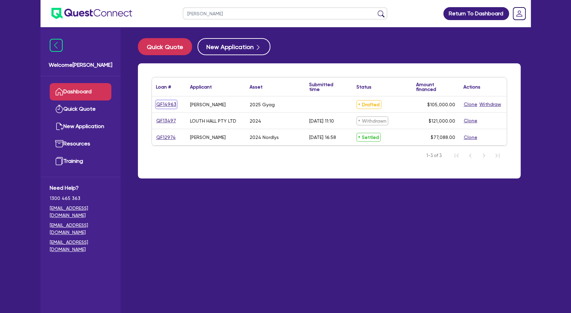
click at [167, 102] on link "QF14963" at bounding box center [166, 104] width 21 height 8
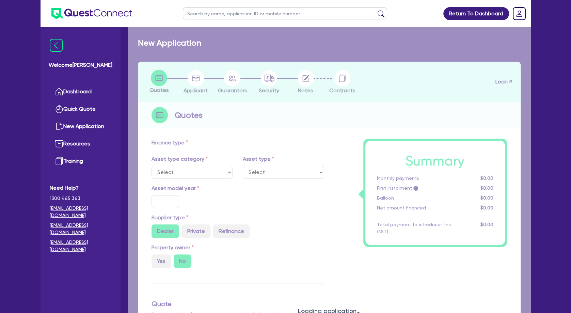
select select "SECONDARY_ASSETS"
type input "2025"
type input "105,000"
type input "5"
type input "5,250"
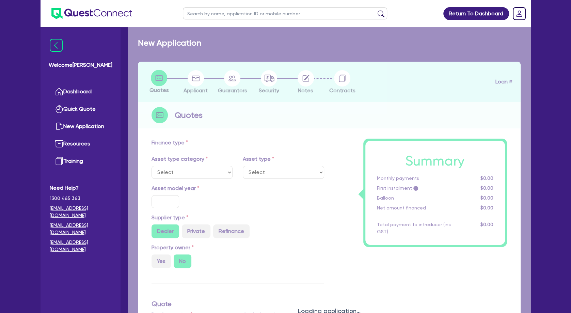
type input "7.99"
select select "MEDICAL_DENTAL_LABORATORY_EQUIPMENT"
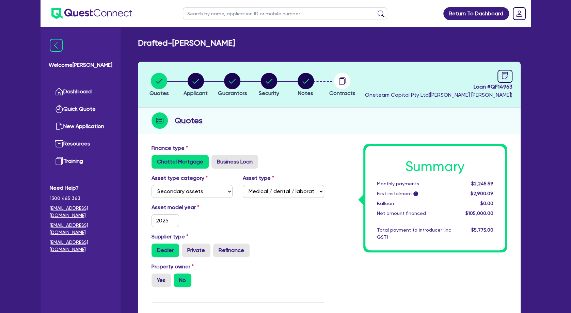
scroll to position [220, 0]
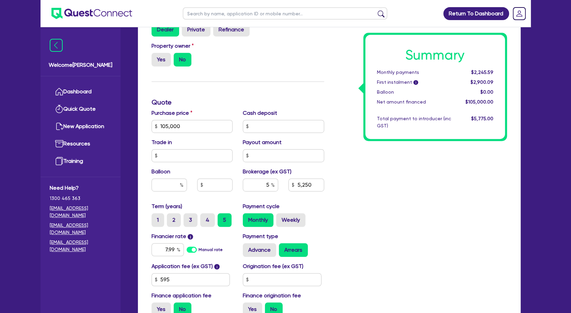
click at [348, 166] on div "Summary Monthly payments $2,245.59 First instalment i $2,900.09 Balloon $0.00 N…" at bounding box center [420, 122] width 183 height 398
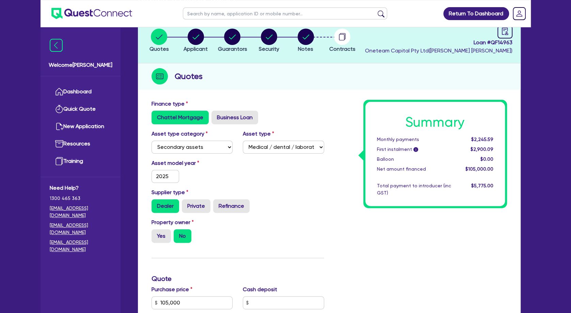
scroll to position [0, 0]
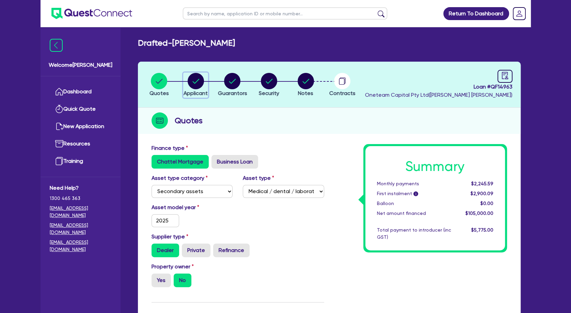
click at [196, 81] on circle "button" at bounding box center [195, 81] width 16 height 16
select select "SOLE_TRADER"
select select "HEALTH_BEAUTY"
select select "HAIR_BEAUTY_SALONS"
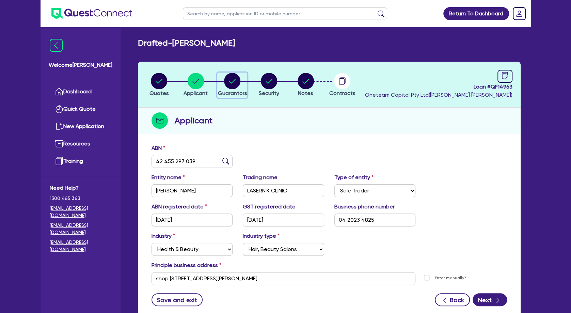
click at [234, 78] on circle "button" at bounding box center [232, 81] width 16 height 16
select select "MRS"
select select "[GEOGRAPHIC_DATA]"
select select "SINGLE"
select select "VEHICLE"
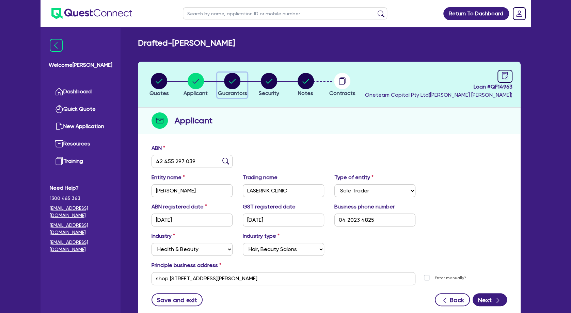
select select "CASH"
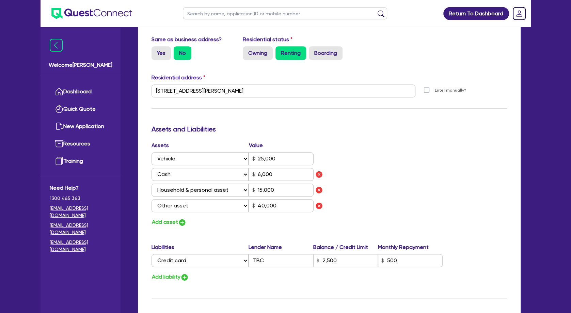
scroll to position [294, 0]
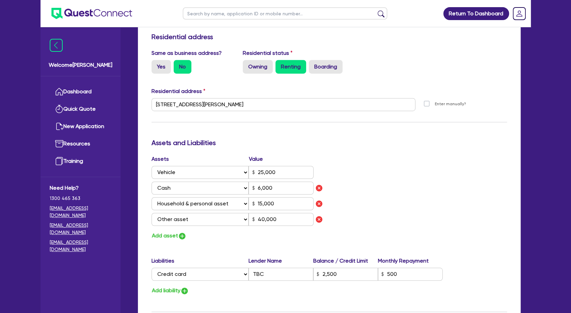
click at [365, 176] on div "Assets Value Select Asset Cash Property Investment property Vehicle Truck Trail…" at bounding box center [328, 197] width 365 height 85
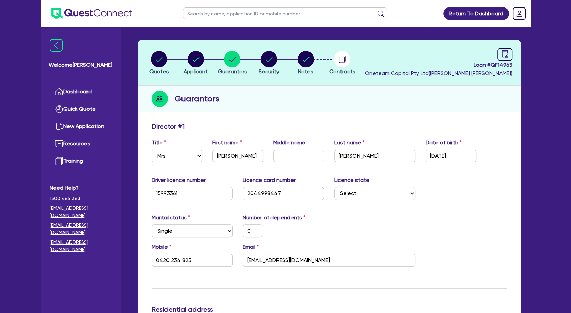
scroll to position [37, 0]
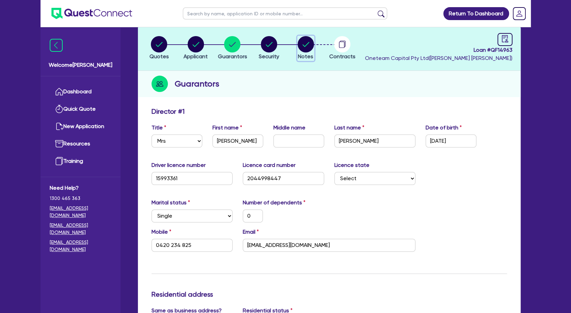
click at [308, 45] on circle "button" at bounding box center [305, 44] width 16 height 16
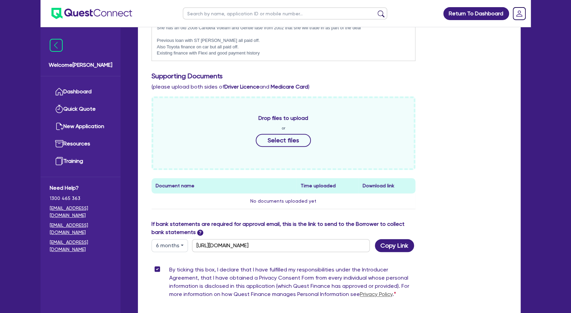
scroll to position [294, 0]
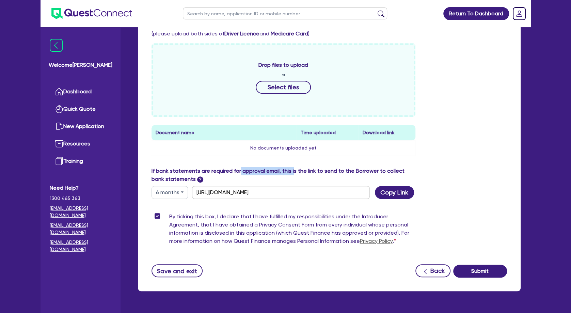
drag, startPoint x: 242, startPoint y: 171, endPoint x: 298, endPoint y: 173, distance: 55.8
click at [298, 173] on label "If bank statements are required for approval email, this is the link to send to…" at bounding box center [283, 175] width 264 height 16
click at [299, 173] on label "If bank statements are required for approval email, this is the link to send to…" at bounding box center [283, 175] width 264 height 16
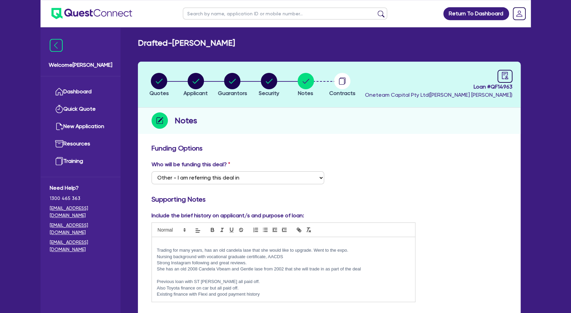
scroll to position [0, 0]
click at [195, 81] on circle "button" at bounding box center [195, 81] width 16 height 16
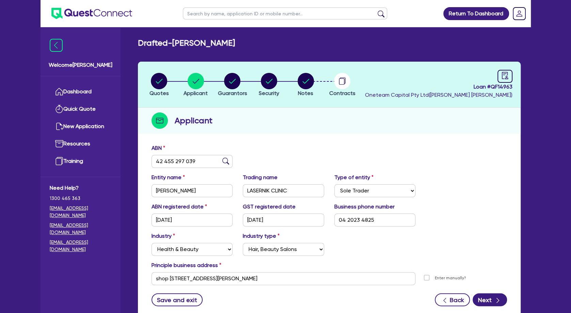
click at [200, 13] on input "text" at bounding box center [285, 13] width 204 height 12
click button "submit" at bounding box center [380, 15] width 11 height 10
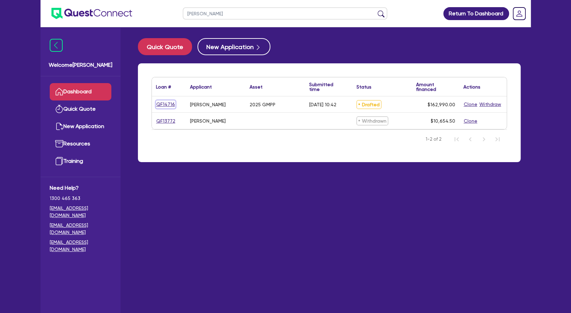
click at [167, 104] on link "QF14716" at bounding box center [165, 104] width 19 height 8
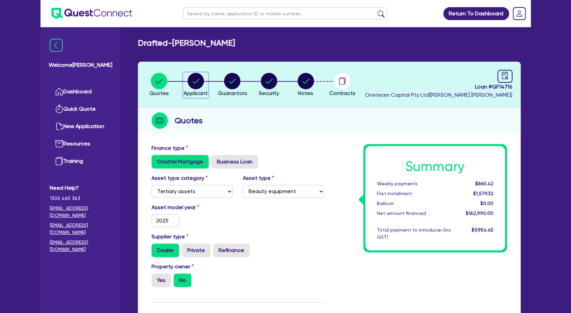
click at [198, 85] on circle "button" at bounding box center [195, 81] width 16 height 16
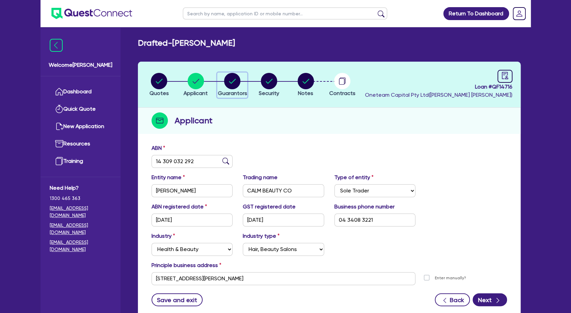
click at [234, 80] on icon "button" at bounding box center [232, 81] width 7 height 5
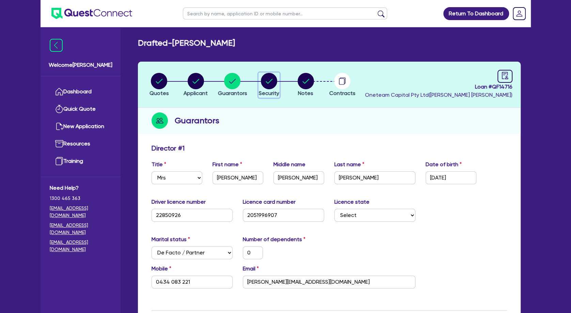
click at [266, 84] on circle "button" at bounding box center [269, 81] width 16 height 16
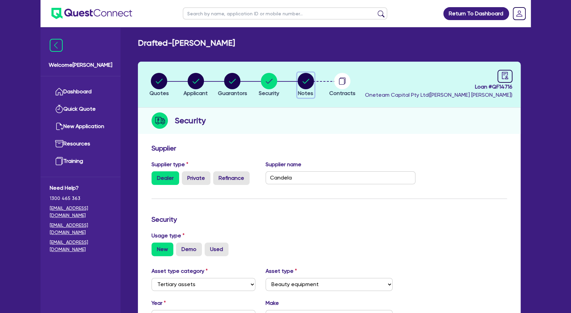
click at [309, 84] on circle "button" at bounding box center [305, 81] width 16 height 16
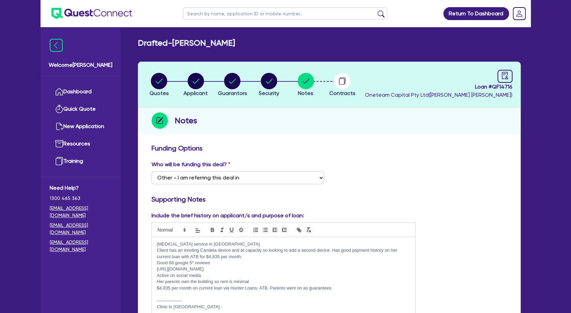
click at [496, 78] on div "Loan # QF14716 Oneteam Capital Pty Ltd ( [PERSON_NAME] )" at bounding box center [438, 84] width 147 height 29
click at [497, 78] on link at bounding box center [504, 76] width 15 height 13
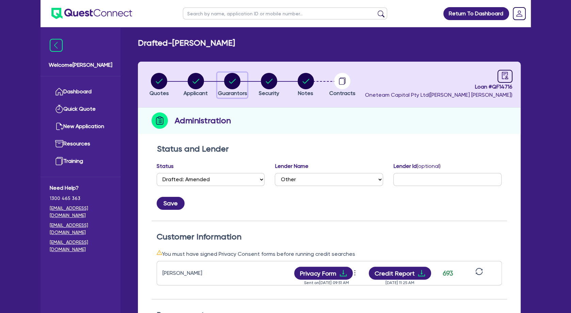
click at [231, 81] on circle "button" at bounding box center [232, 81] width 16 height 16
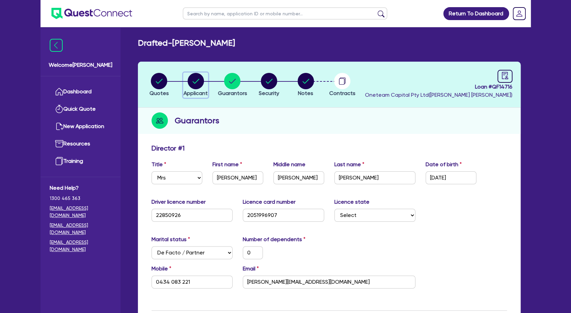
click at [190, 79] on circle "button" at bounding box center [195, 81] width 16 height 16
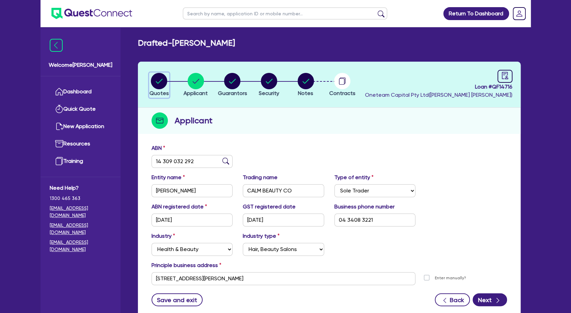
click at [154, 82] on circle "button" at bounding box center [159, 81] width 16 height 16
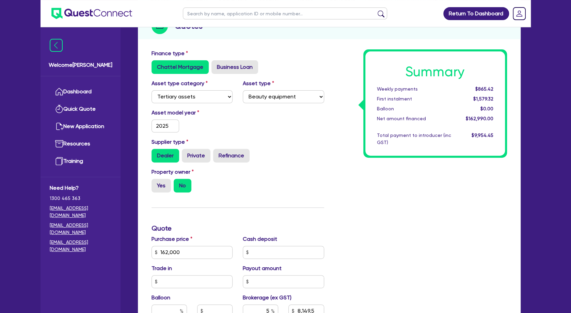
scroll to position [110, 0]
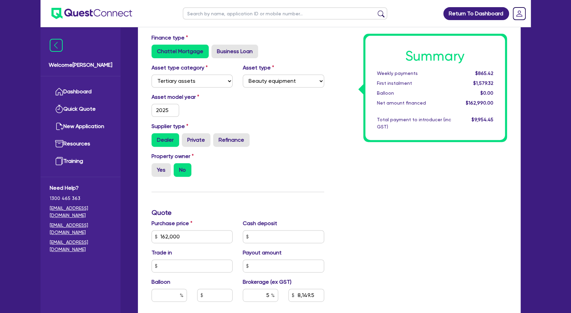
click at [263, 188] on div "Finance type Chattel Mortgage Business Loan Asset type category Select Cars and…" at bounding box center [237, 233] width 183 height 398
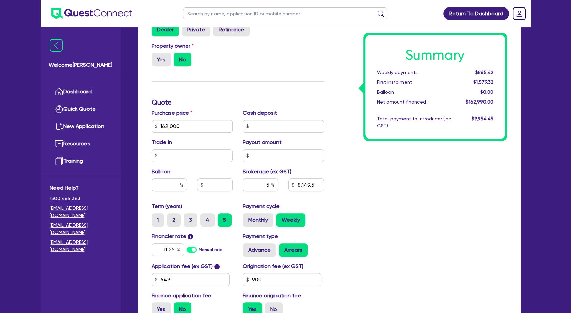
scroll to position [0, 0]
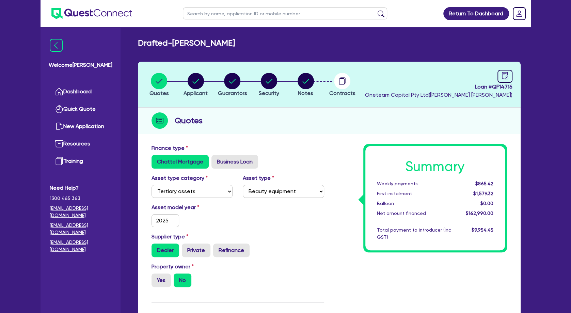
click at [311, 114] on div "Quotes" at bounding box center [329, 121] width 382 height 26
